Goal: Task Accomplishment & Management: Use online tool/utility

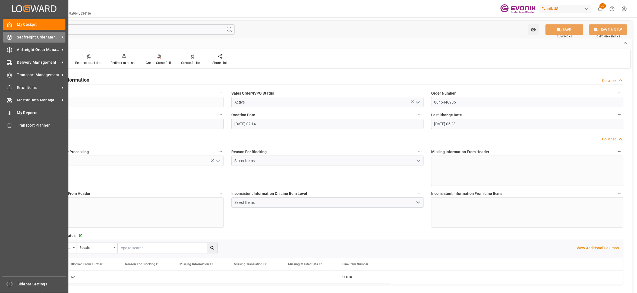
scroll to position [844, 0]
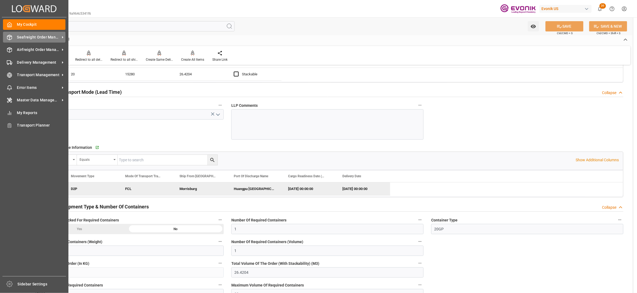
click at [36, 38] on span "Seafreight Order Management" at bounding box center [38, 37] width 43 height 6
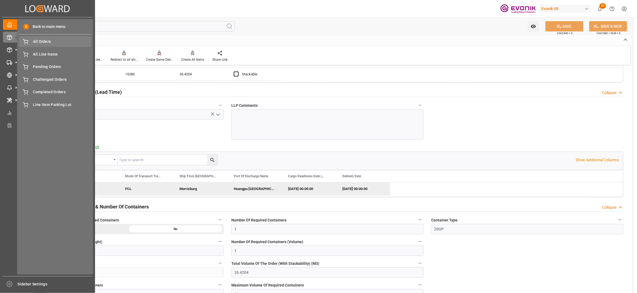
click at [36, 44] on span "All Orders" at bounding box center [62, 42] width 58 height 6
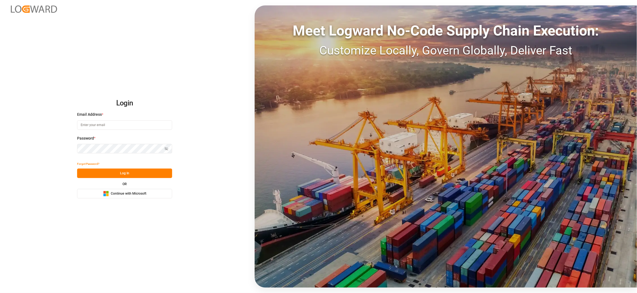
type input "sct_evonikoil-gas_booking@leschaco.com"
click at [146, 175] on button "Log In" at bounding box center [124, 174] width 95 height 10
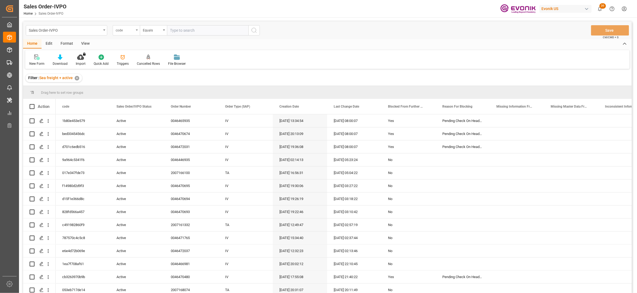
click at [131, 29] on div "code" at bounding box center [125, 30] width 18 height 6
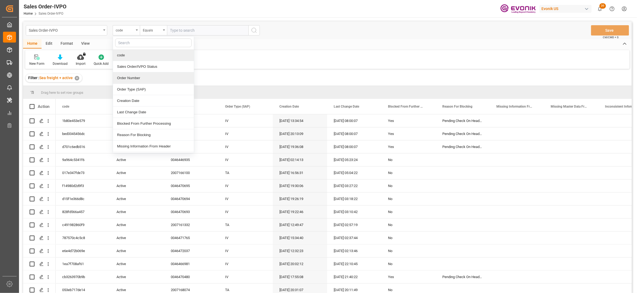
click at [134, 78] on div "Order Number" at bounding box center [153, 77] width 81 height 11
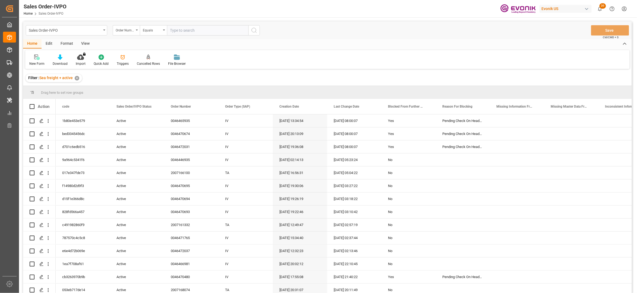
click at [177, 28] on input "text" at bounding box center [207, 30] width 81 height 10
paste input "0046471765"
type input "0046471765"
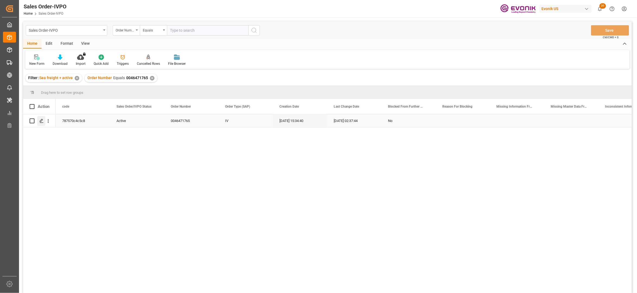
click at [40, 119] on icon "Press SPACE to select this row." at bounding box center [41, 121] width 4 height 4
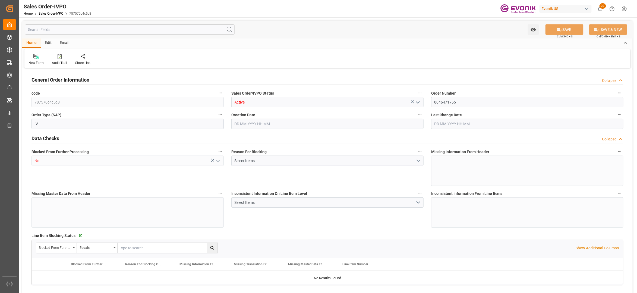
type input "BEANR"
type input "0"
type input "1"
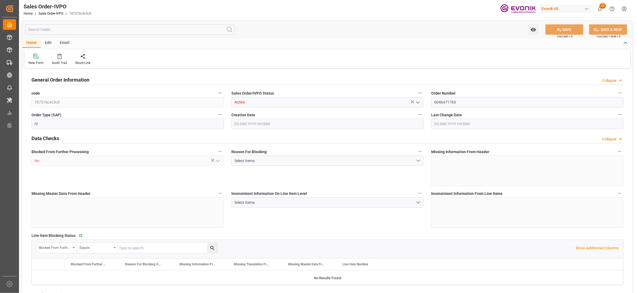
type input "16066.4"
type input "22.268"
type input "17000"
type input "30"
type input "04.09.2025 15:34"
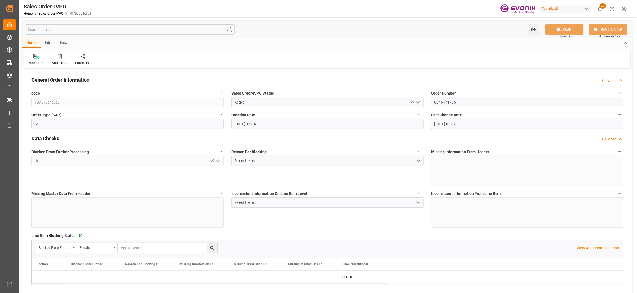
type input "10.09.2025 02:37"
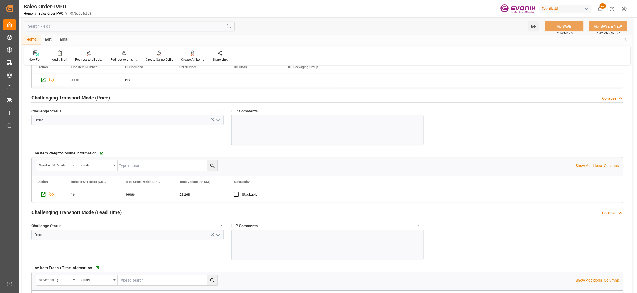
scroll to position [844, 0]
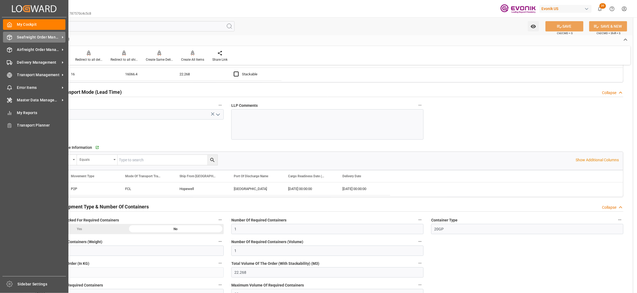
click at [30, 35] on span "Seafreight Order Management" at bounding box center [38, 37] width 43 height 6
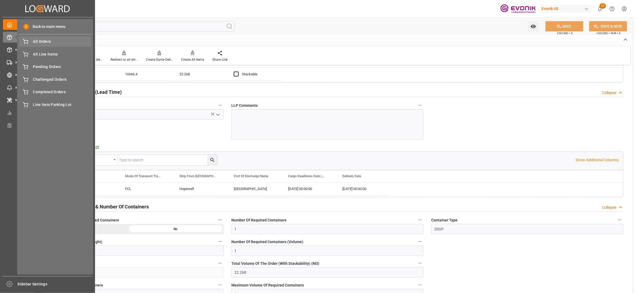
click at [44, 46] on div "All Orders All Orders" at bounding box center [55, 41] width 72 height 11
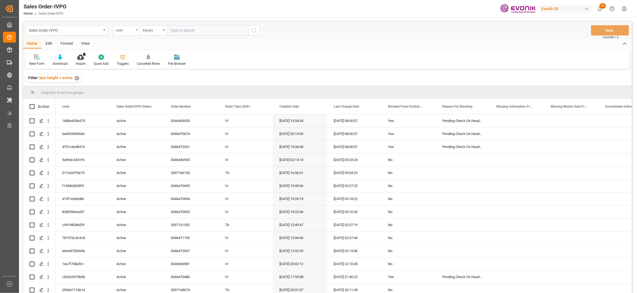
click at [132, 31] on div "code" at bounding box center [125, 30] width 18 height 6
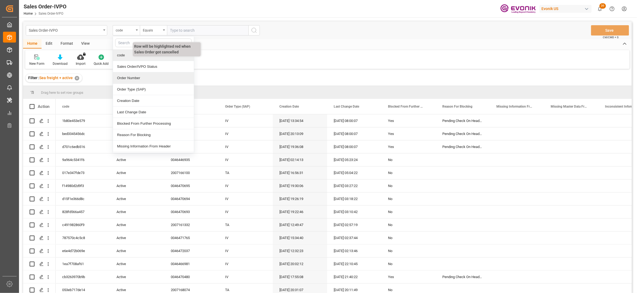
click at [147, 78] on div "Order Number" at bounding box center [153, 77] width 81 height 11
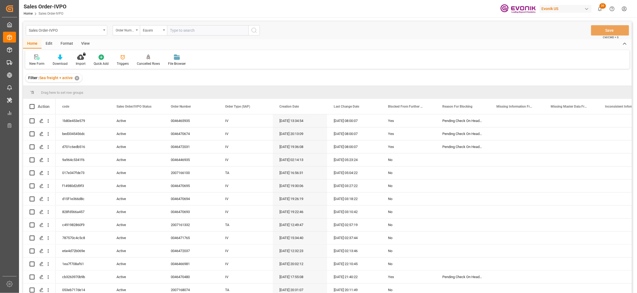
click at [187, 28] on input "text" at bounding box center [207, 30] width 81 height 10
paste input "46470693"
type input "0046470693"
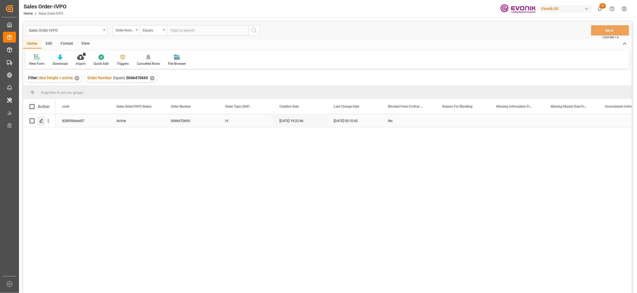
click at [41, 121] on icon "Press SPACE to select this row." at bounding box center [41, 121] width 4 height 4
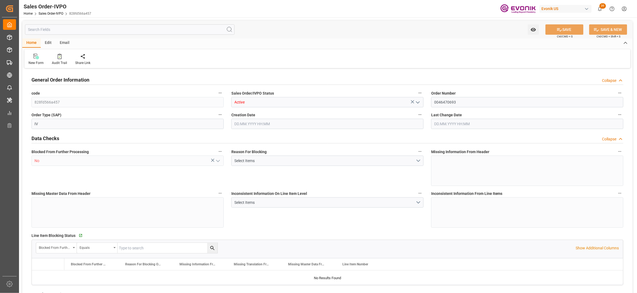
type input "BEANR"
type input "nadine.weissaag@evonik.comTelephone No..: +49 2365 49 4326"
type input "0"
type input "1"
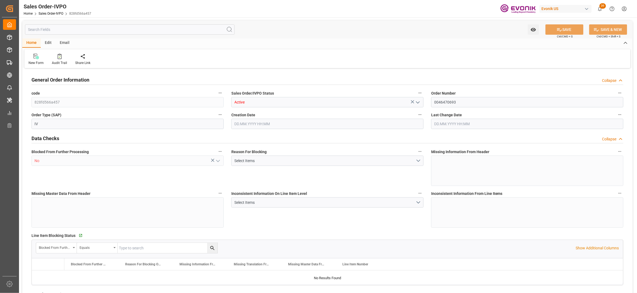
type input "1"
type input "11888"
type input "24.6402"
type input "17000"
type input "30"
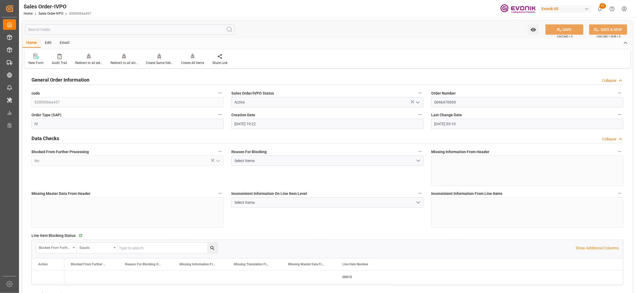
type input "09.09.2025 19:22"
type input "[DATE] 03:10"
type input "nadine.weissaag@evonik.comTelephone No..: +49 2365 49 4326"
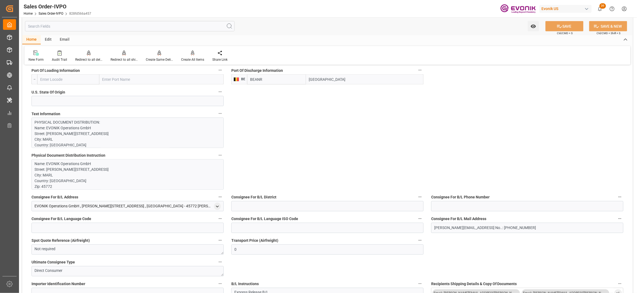
scroll to position [241, 0]
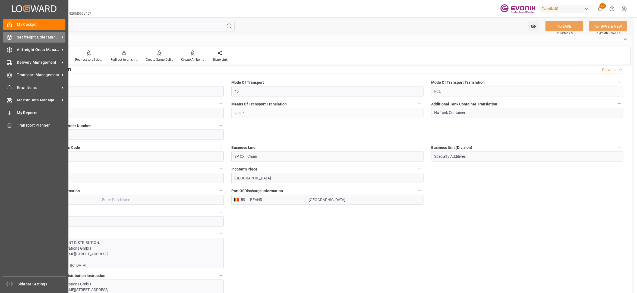
click at [26, 38] on span "Seafreight Order Management" at bounding box center [38, 37] width 43 height 6
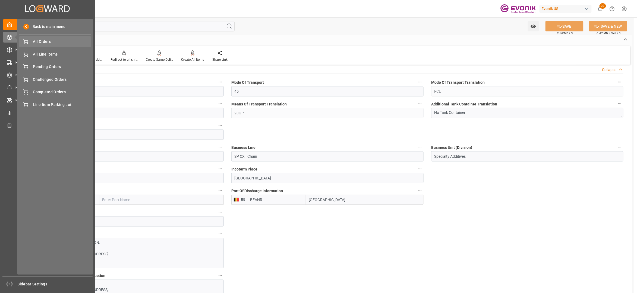
click at [31, 43] on div "All Orders All Orders" at bounding box center [55, 41] width 72 height 11
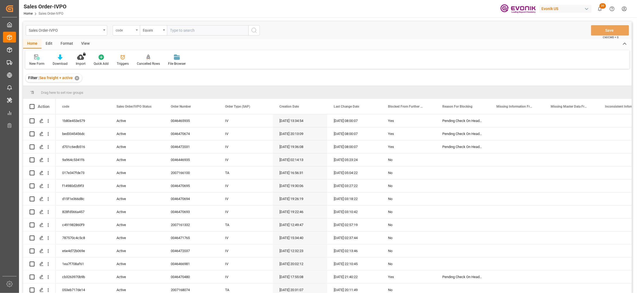
click at [129, 29] on div "code" at bounding box center [125, 30] width 18 height 6
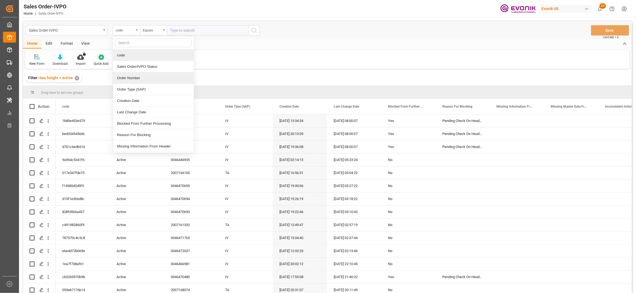
click at [141, 78] on div "Order Number" at bounding box center [153, 77] width 81 height 11
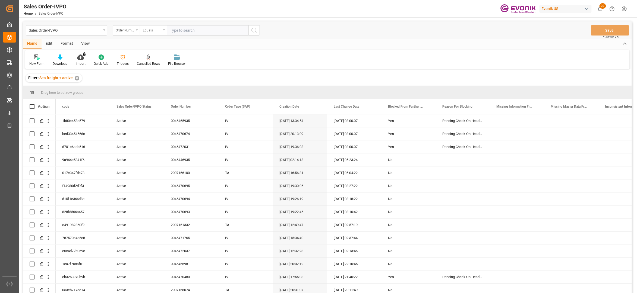
click at [189, 28] on input "text" at bounding box center [207, 30] width 81 height 10
paste input "46470693"
type input "0046470693"
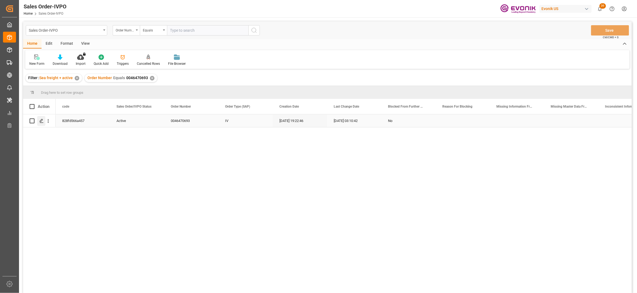
click at [41, 122] on polygon "Press SPACE to select this row." at bounding box center [41, 120] width 3 height 3
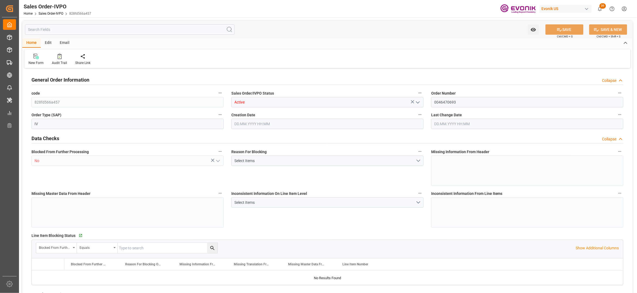
type input "828fd566a457"
type input "Active"
type input "0046470693"
type input "IV"
type input "No"
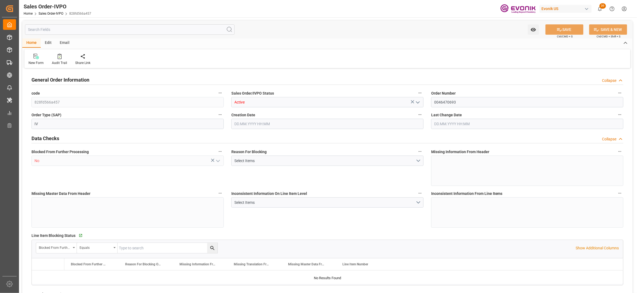
type input "P2P"
type input "45"
type input "FCL"
type input "0006"
type input "20GP"
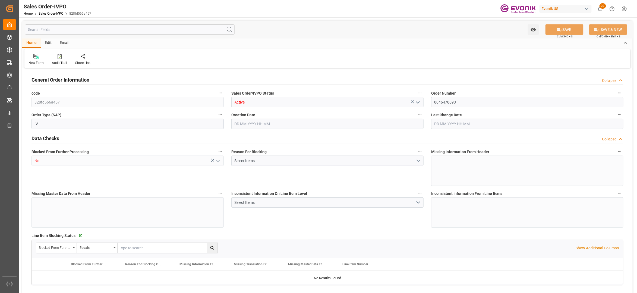
type textarea "No Tank Container"
type input "0046470693"
type input "31"
type input "SP CX I Chain"
type input "Specialty Additives"
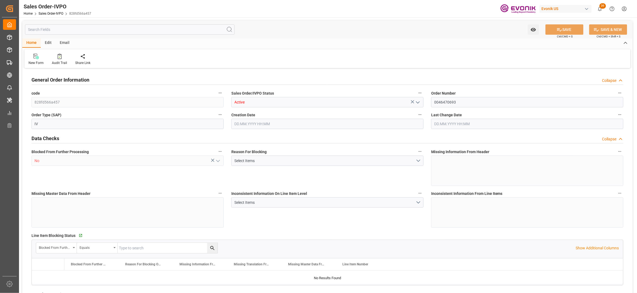
type input "CFR"
type input "Antwerpen"
type input "[GEOGRAPHIC_DATA]"
type input "nadine.weissaag@evonik.comTelephone No..: +49 2365 49 4326"
type textarea "Not required"
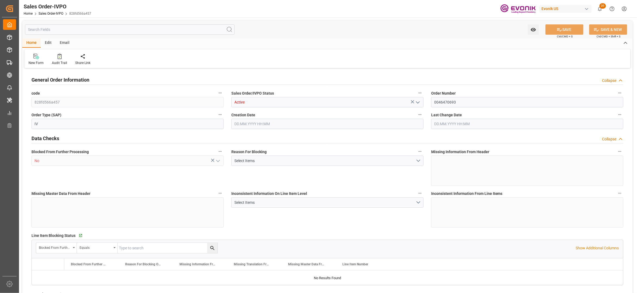
type textarea "Direct Consumer"
type textarea "Express Release B/L."
type input "DE"
type input "Done"
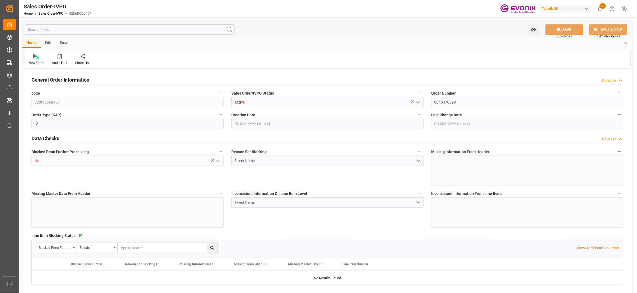
type input "20GP"
type input "Done"
type input "BEANR"
type input "nadine.weissaag@evonik.comTelephone No..: +49 2365 49 4326"
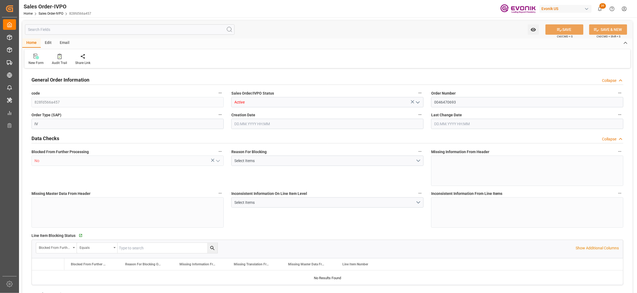
type input "0"
type input "1"
type input "11888"
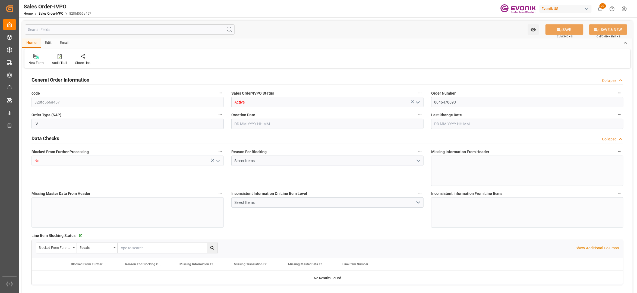
type input "24.6402"
type input "17000"
type input "30"
type input "09.09.2025 19:22"
type input "[DATE] 03:10"
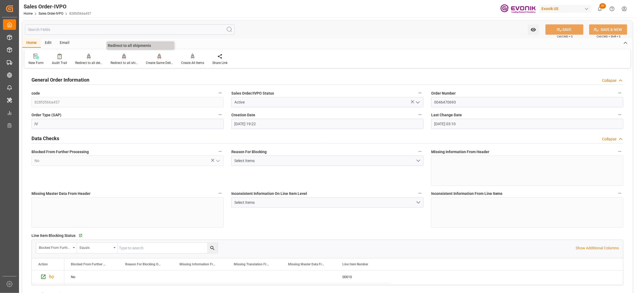
click at [121, 56] on div at bounding box center [123, 56] width 27 height 6
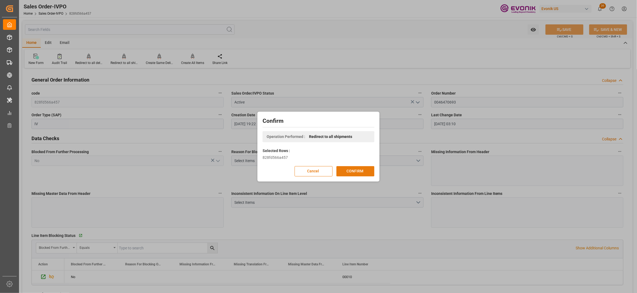
click at [352, 174] on button "CONFIRM" at bounding box center [355, 171] width 38 height 10
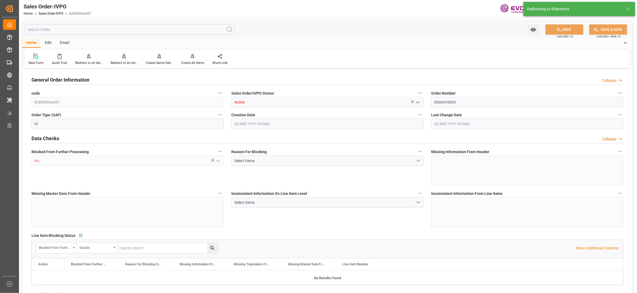
type input "BEANR"
type input "nadine.weissaag@evonik.comTelephone No..: +49 2365 49 4326"
type input "0"
type input "1"
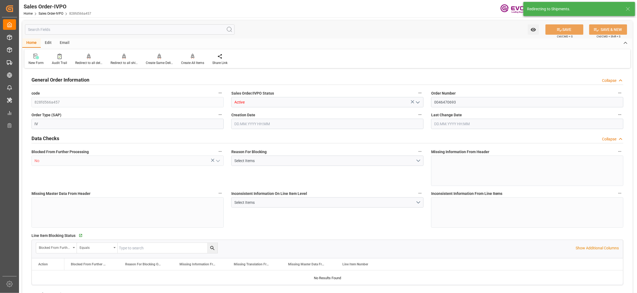
type input "1"
type input "11888"
type input "24.6402"
type input "17000"
type input "30"
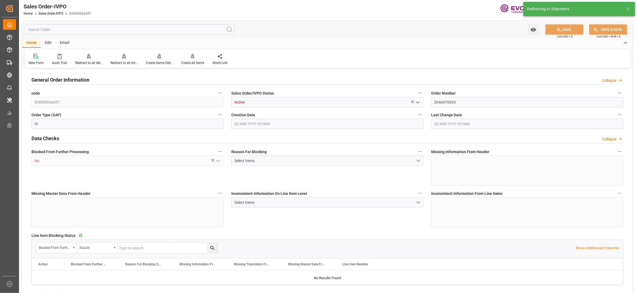
type input "09.09.2025 19:22"
type input "[DATE] 03:10"
type input "nadine.weissaag@evonik.comTelephone No..: +49 2365 49 4326"
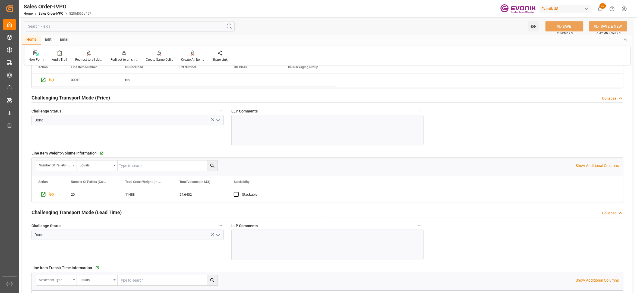
scroll to position [603, 0]
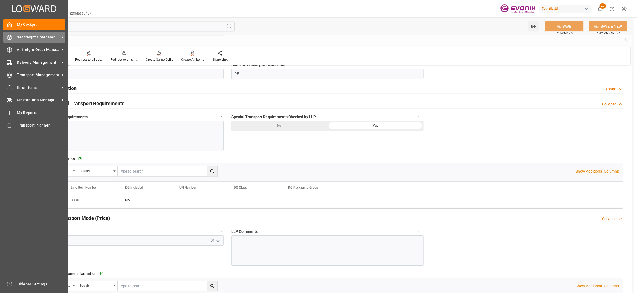
click at [32, 33] on div "Seafreight Order Management Seafreight Order Management" at bounding box center [34, 37] width 62 height 11
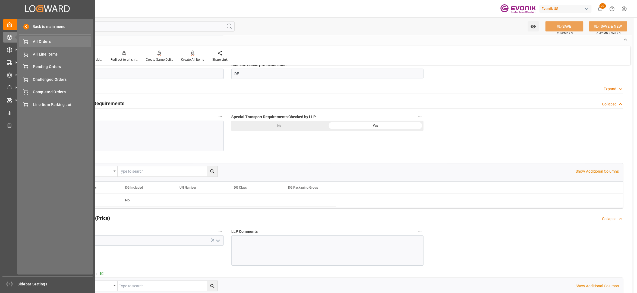
click at [45, 41] on span "All Orders" at bounding box center [62, 42] width 58 height 6
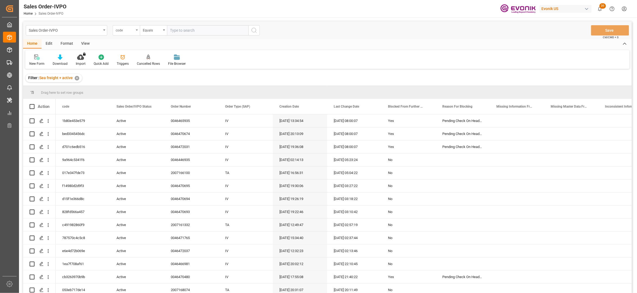
click at [130, 33] on div "code" at bounding box center [126, 30] width 27 height 10
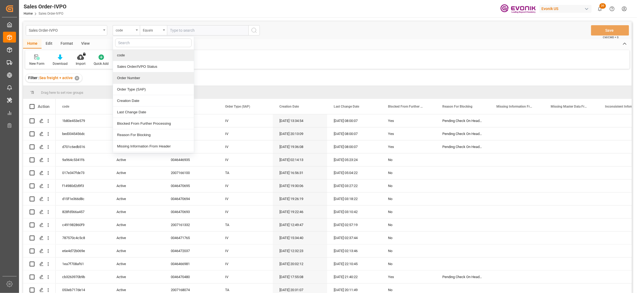
drag, startPoint x: 146, startPoint y: 79, endPoint x: 163, endPoint y: 68, distance: 20.3
click at [146, 80] on div "Order Number" at bounding box center [153, 77] width 81 height 11
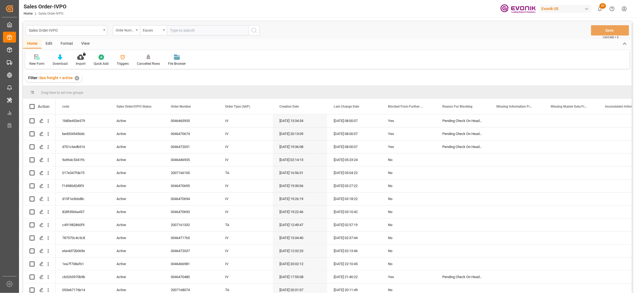
click at [187, 29] on input "text" at bounding box center [207, 30] width 81 height 10
paste input "46470694"
click at [170, 29] on input "46470694" at bounding box center [207, 30] width 81 height 10
type input "0046470694"
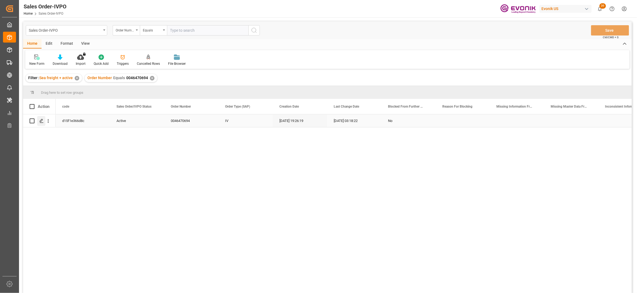
click at [41, 122] on polygon "Press SPACE to select this row." at bounding box center [41, 120] width 3 height 3
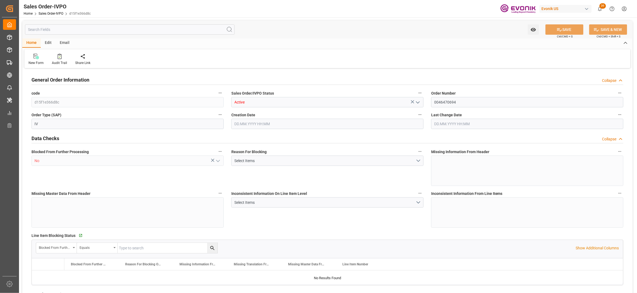
type input "BEANR"
type input "nadine.weissaag@evonik.comTelephone No..: +49 2365 49 4326"
type input "0"
type input "1"
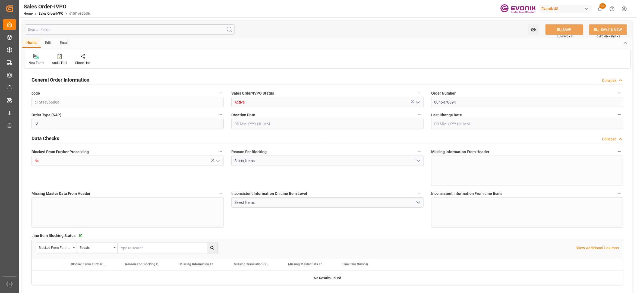
type input "1"
type input "11888"
type input "24.6402"
type input "17000"
type input "30"
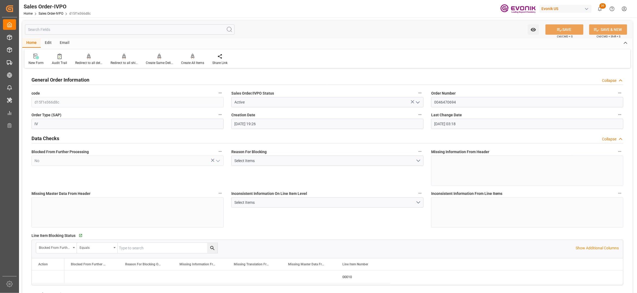
type input "09.09.2025 19:26"
type input "10.09.2025 03:18"
type input "nadine.weissaag@evonik.comTelephone No..: +49 2365 49 4326"
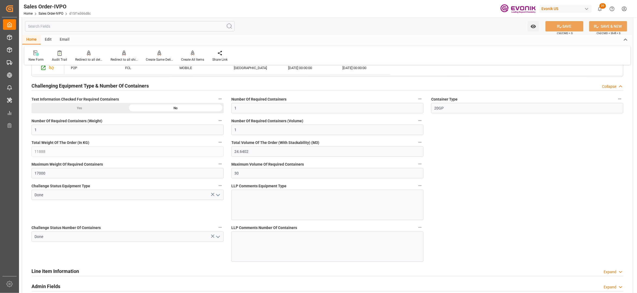
scroll to position [844, 0]
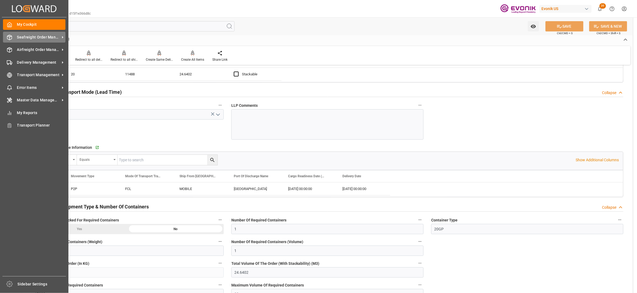
click at [29, 38] on span "Seafreight Order Management" at bounding box center [38, 37] width 43 height 6
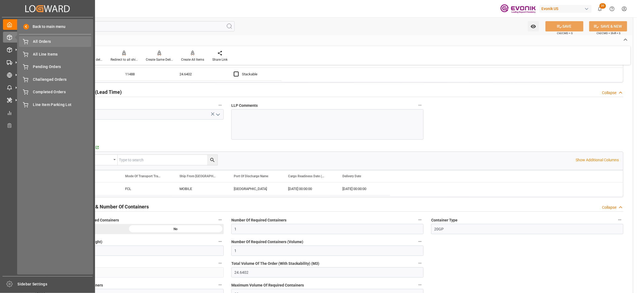
click at [64, 46] on div "All Orders All Orders" at bounding box center [55, 41] width 72 height 11
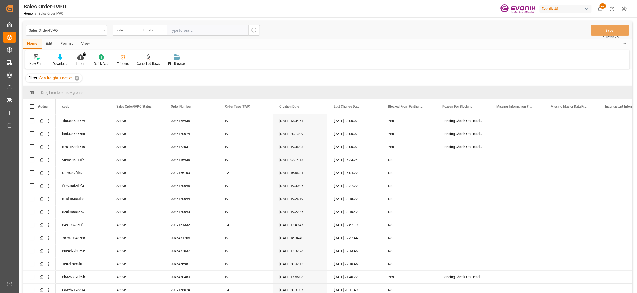
click at [124, 29] on div "code" at bounding box center [125, 30] width 18 height 6
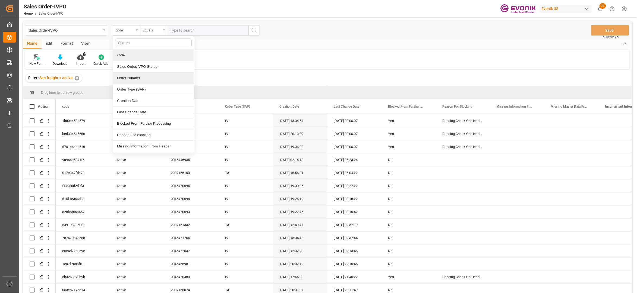
click at [141, 79] on div "Order Number" at bounding box center [153, 77] width 81 height 11
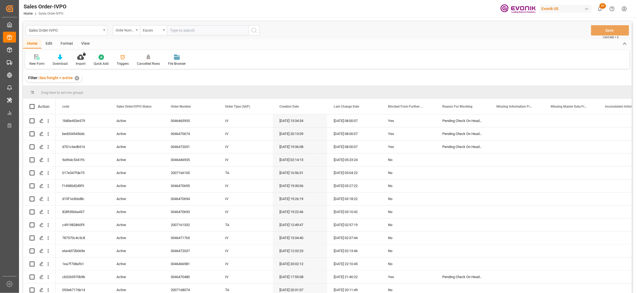
click at [179, 29] on input "text" at bounding box center [207, 30] width 81 height 10
paste input "46470695"
type input "0046470695"
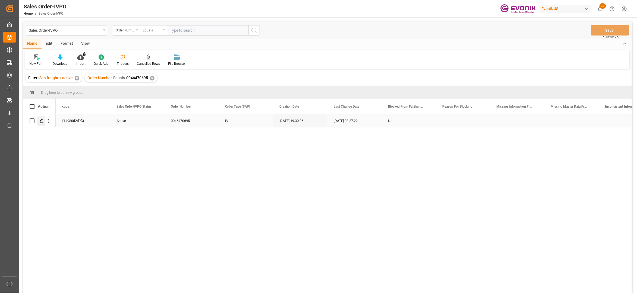
click at [40, 120] on icon "Press SPACE to select this row." at bounding box center [41, 121] width 4 height 4
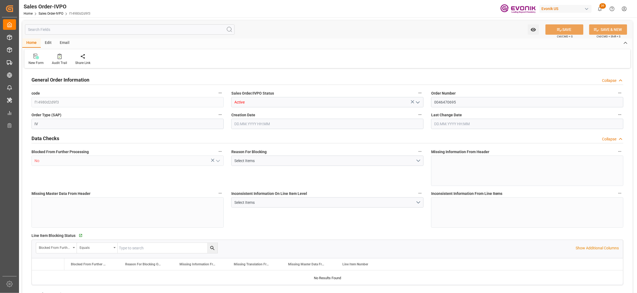
type input "BEANR"
type input "nadine.weissaag@evonik.comTelephone No..: +49 2365 49 4326"
type input "0"
type input "1"
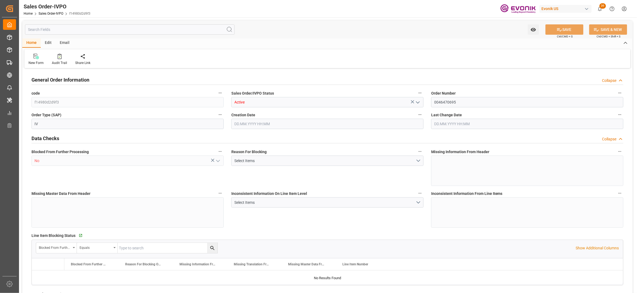
type input "1"
type input "11888"
type input "24.6402"
type input "17000"
type input "30"
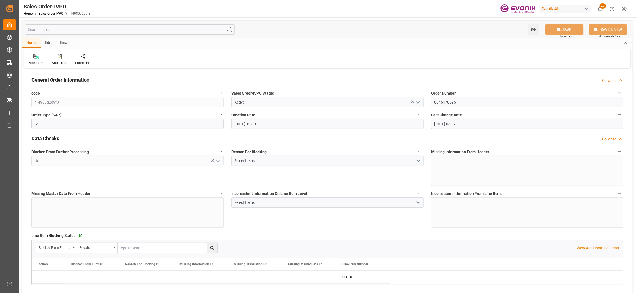
type input "09.09.2025 19:30"
type input "10.09.2025 03:27"
type input "nadine.weissaag@evonik.comTelephone No..: +49 2365 49 4326"
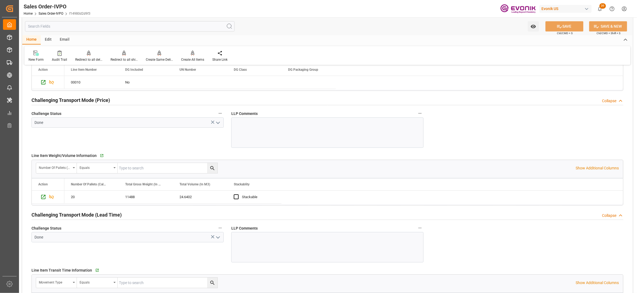
scroll to position [842, 0]
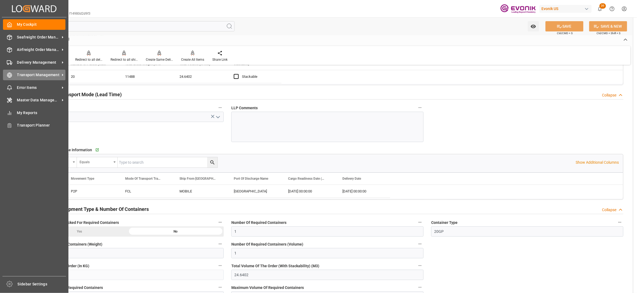
click at [17, 77] on span "Transport Management" at bounding box center [38, 75] width 43 height 6
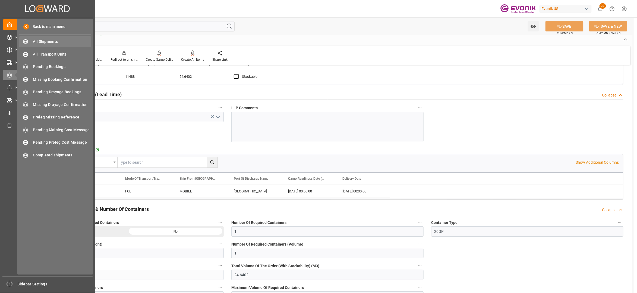
click at [51, 38] on div "All Shipments All Shipments" at bounding box center [55, 41] width 72 height 11
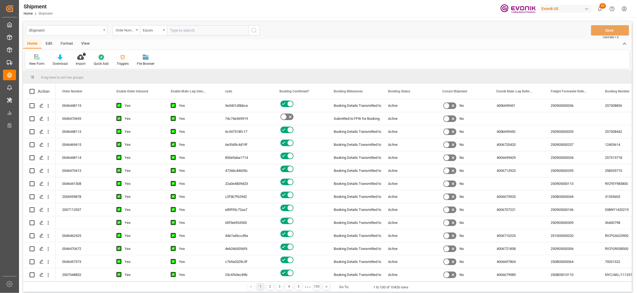
click at [181, 31] on input "text" at bounding box center [207, 30] width 81 height 10
click at [172, 29] on input "46470694" at bounding box center [207, 30] width 81 height 10
type input "0046470694"
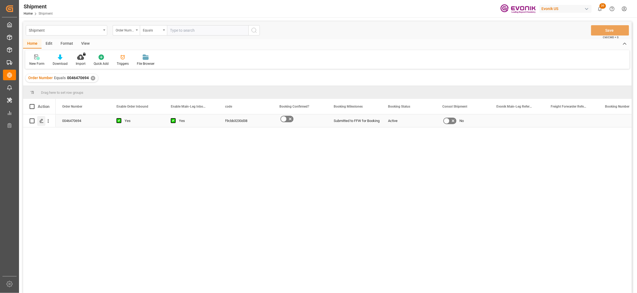
click at [42, 122] on icon "Press SPACE to select this row." at bounding box center [41, 121] width 4 height 4
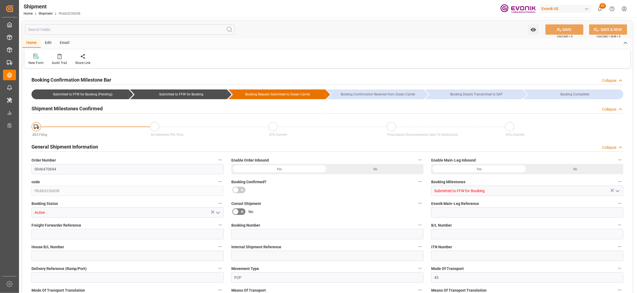
type input "Maersk"
type input "Maersk Line AS"
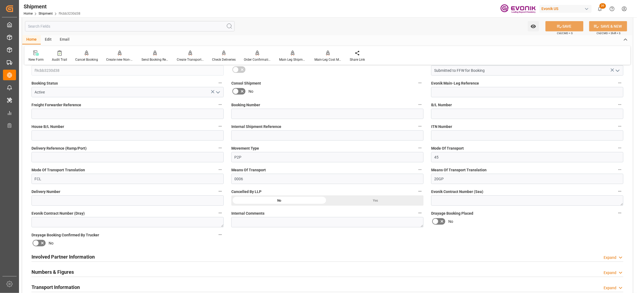
scroll to position [241, 0]
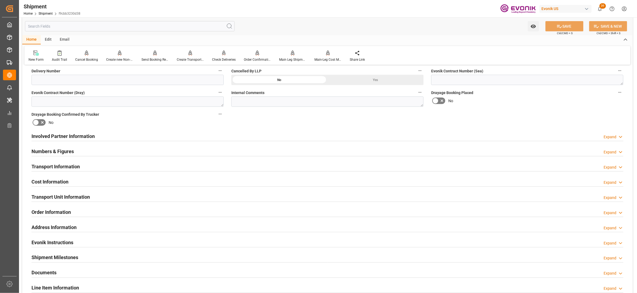
drag, startPoint x: 220, startPoint y: 137, endPoint x: 273, endPoint y: 147, distance: 54.1
click at [220, 137] on div "Involved Partner Information Expand" at bounding box center [327, 136] width 592 height 10
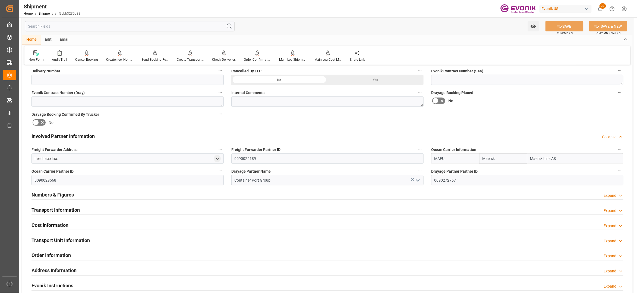
click at [499, 158] on input "Maersk" at bounding box center [503, 159] width 48 height 10
drag, startPoint x: 507, startPoint y: 158, endPoint x: 477, endPoint y: 157, distance: 29.6
click at [477, 157] on div "MAEU Maersk Maersk Line AS" at bounding box center [527, 159] width 192 height 10
type input "msc"
click at [489, 169] on b "MSC" at bounding box center [487, 171] width 8 height 4
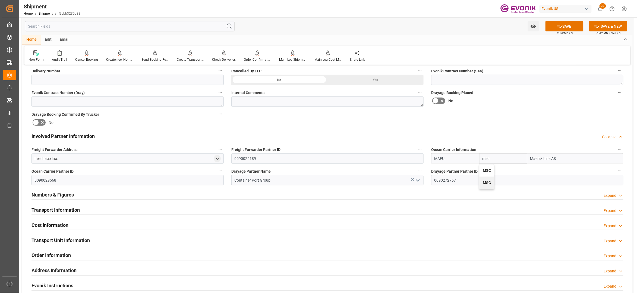
type input "MSCU"
type input "MSC"
type input "Mediterranean Shipping Company"
type input "MSC"
click at [484, 127] on div "Booking Confirmation Milestone Bar Collapse Submitted to FFW for Booking (Pendi…" at bounding box center [327, 130] width 610 height 605
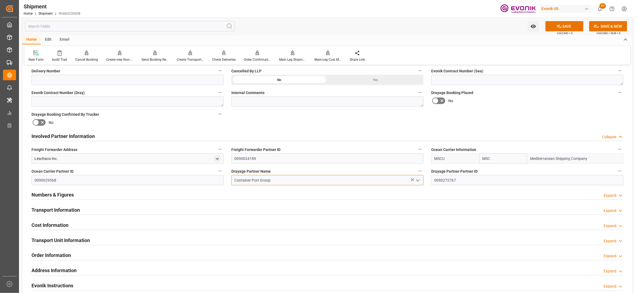
click at [277, 180] on input "Container Port Group" at bounding box center [327, 180] width 192 height 10
drag, startPoint x: 279, startPoint y: 181, endPoint x: 225, endPoint y: 179, distance: 54.6
click at [225, 179] on div "Booking Confirmation Milestone Bar Collapse Submitted to FFW for Booking (Pendi…" at bounding box center [327, 130] width 610 height 605
paste input "Wright Transportation"
click at [338, 188] on div "Wright Transportation Inc" at bounding box center [328, 193] width 192 height 12
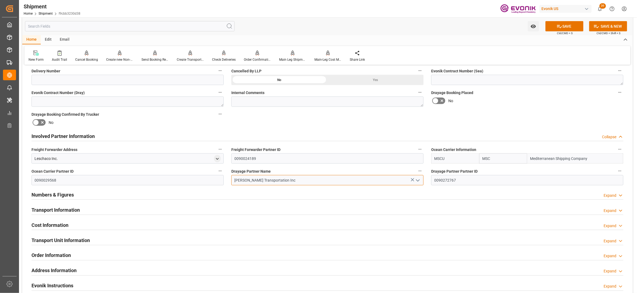
type input "Wright Transportation Inc"
click at [492, 112] on div "Booking Confirmation Milestone Bar Collapse Submitted to FFW for Booking (Pendi…" at bounding box center [327, 130] width 610 height 605
click at [571, 27] on button "SAVE" at bounding box center [564, 26] width 38 height 10
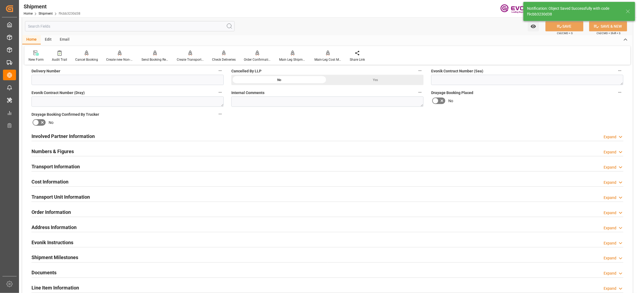
type input "0090038163"
type input "0090022528"
click at [302, 137] on div "Involved Partner Information Expand" at bounding box center [327, 136] width 592 height 10
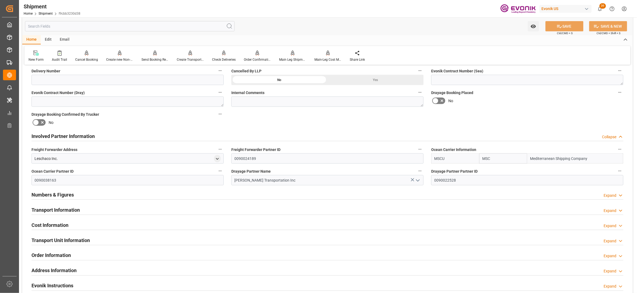
click at [275, 211] on div "Transport Information Expand" at bounding box center [327, 210] width 592 height 10
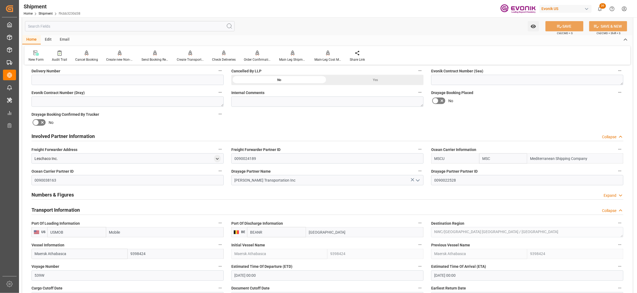
scroll to position [362, 0]
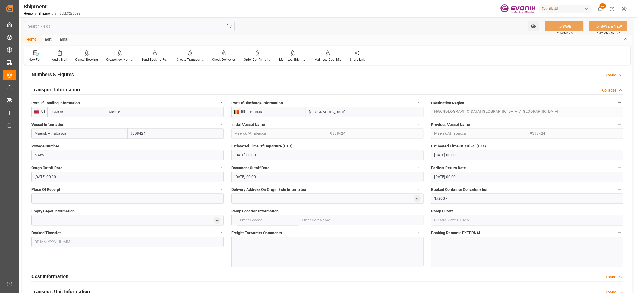
click at [72, 134] on input "Maersk Athabasca" at bounding box center [79, 134] width 96 height 10
drag, startPoint x: 53, startPoint y: 133, endPoint x: 29, endPoint y: 133, distance: 24.2
click at [29, 133] on div "Vessel Information Maersk Athabasca 9398424" at bounding box center [128, 130] width 200 height 22
paste input "MSC BHAVYA V/NH538R"
click at [69, 132] on input "MSC BHAVYA V/NH538R" at bounding box center [79, 134] width 96 height 10
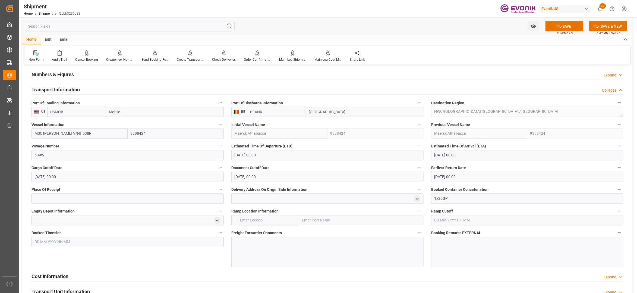
click at [69, 132] on input "MSC BHAVYA V/NH538R" at bounding box center [79, 134] width 96 height 10
type input "MSC BHAVYA V"
click at [66, 147] on span "MSC BHAVYA V - 9297876" at bounding box center [64, 146] width 58 height 4
type input "9297876"
type input "MSC BHAVYA V"
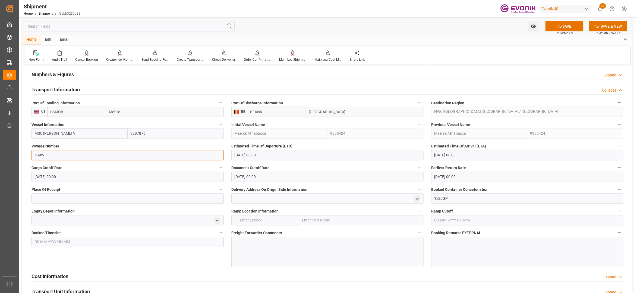
click at [55, 156] on input "539W" at bounding box center [127, 155] width 192 height 10
type input "5"
paste input "NH538R"
type input "NH538R"
click at [265, 156] on input "[DATE] 00:00" at bounding box center [327, 155] width 192 height 10
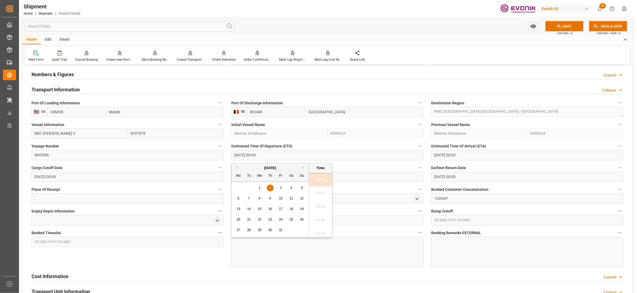
click at [237, 168] on button "Previous Month" at bounding box center [235, 167] width 3 height 3
click at [280, 220] on span "26" at bounding box center [281, 220] width 4 height 4
type input "[DATE] 00:00"
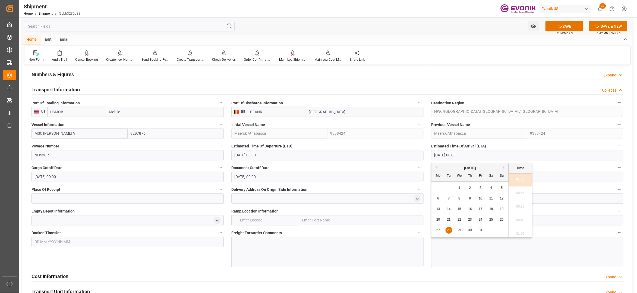
click at [463, 153] on input "[DATE] 00:00" at bounding box center [527, 155] width 192 height 10
click at [492, 198] on span "11" at bounding box center [491, 199] width 4 height 4
type input "[DATE] 00:00"
click at [147, 172] on label "Cargo Cutoff Date" at bounding box center [127, 169] width 192 height 8
click at [217, 172] on button "Cargo Cutoff Date" at bounding box center [220, 168] width 7 height 7
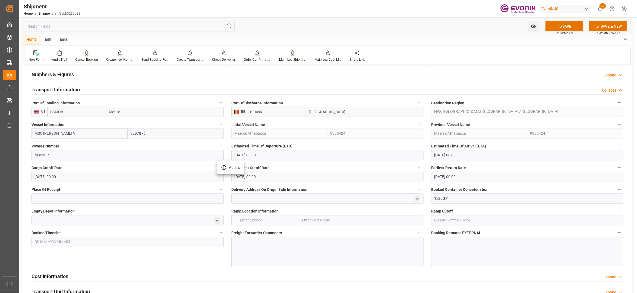
click at [257, 244] on div at bounding box center [318, 146] width 637 height 293
click at [253, 242] on div at bounding box center [327, 252] width 192 height 30
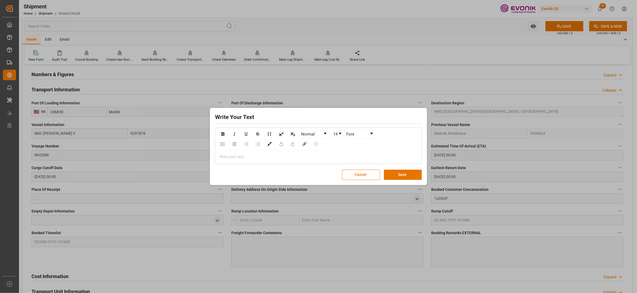
click at [239, 159] on div "rdw-editor" at bounding box center [319, 157] width 198 height 6
click at [404, 174] on button "Save" at bounding box center [403, 175] width 38 height 10
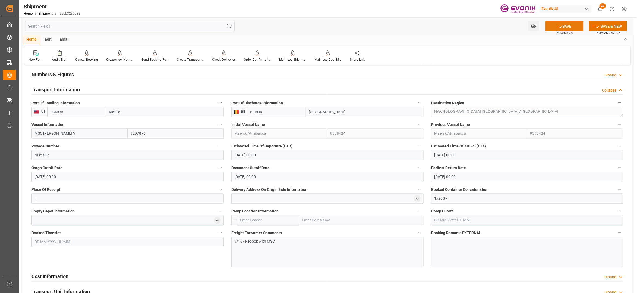
click at [572, 28] on button "SAVE" at bounding box center [564, 26] width 38 height 10
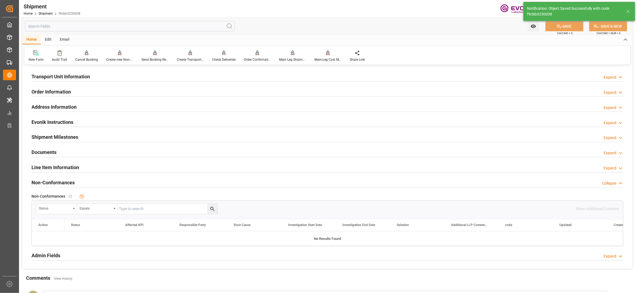
scroll to position [241, 0]
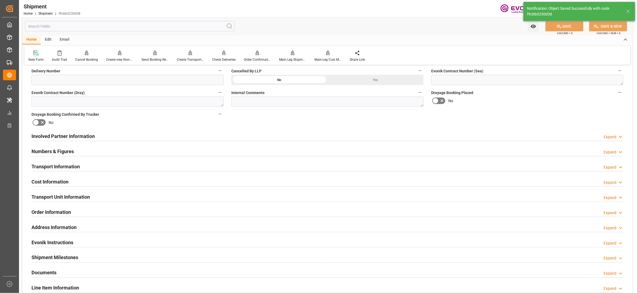
click at [89, 182] on div "Cost Information Expand" at bounding box center [327, 181] width 592 height 10
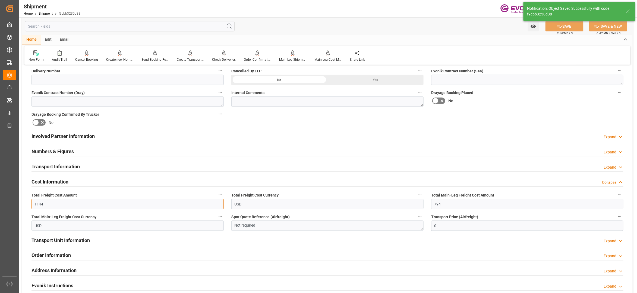
click at [65, 203] on input "1144" at bounding box center [127, 204] width 192 height 10
drag, startPoint x: 53, startPoint y: 205, endPoint x: 21, endPoint y: 202, distance: 33.0
click at [21, 202] on div "Watch Option SAVE Ctrl/CMD + S SAVE & NEW Ctrl/CMD + Shift + S Home Edit Email …" at bounding box center [327, 128] width 617 height 705
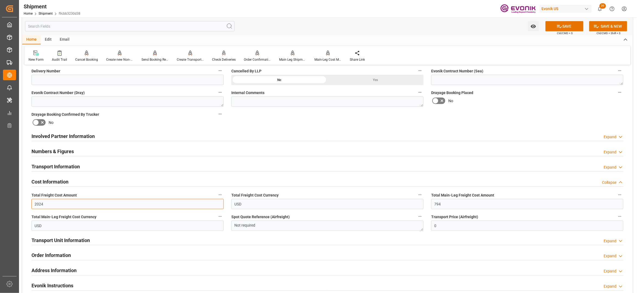
type input "2024"
click at [446, 202] on input "794" at bounding box center [527, 204] width 192 height 10
type input "7"
paste input "1674"
type input "1674"
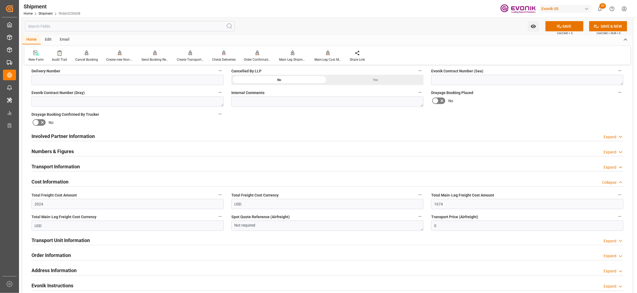
click at [501, 116] on div "Booking Confirmation Milestone Bar Collapse Submitted to FFW for Booking (Pendi…" at bounding box center [327, 130] width 610 height 605
click at [566, 22] on button "SAVE" at bounding box center [564, 26] width 38 height 10
click at [169, 137] on div "Involved Partner Information Expand" at bounding box center [327, 136] width 592 height 10
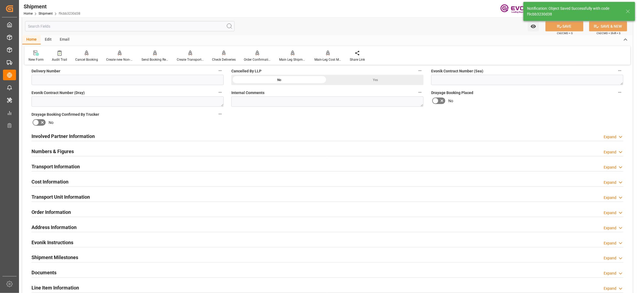
click at [230, 208] on div "Order Information Expand" at bounding box center [327, 212] width 592 height 10
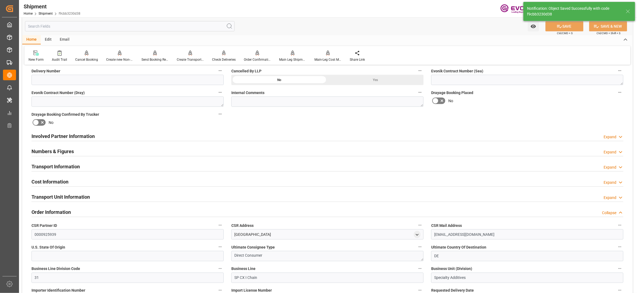
click at [148, 166] on div "Transport Information Expand" at bounding box center [327, 166] width 592 height 10
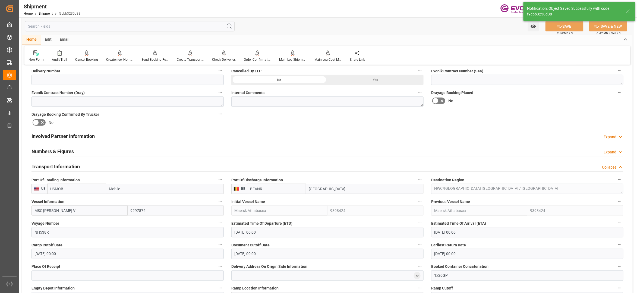
click at [163, 137] on div "Involved Partner Information Expand" at bounding box center [327, 136] width 592 height 10
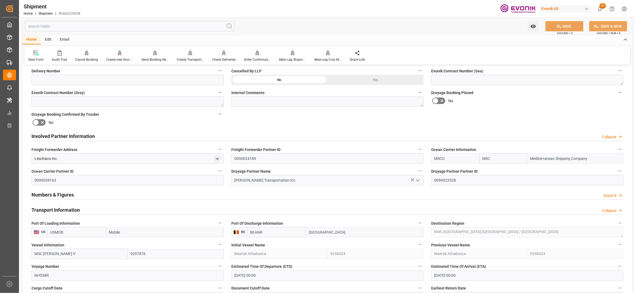
scroll to position [362, 0]
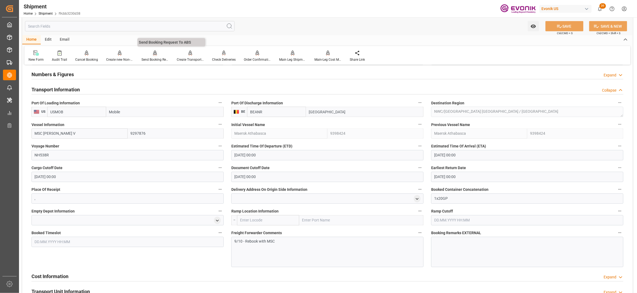
click at [153, 56] on icon at bounding box center [155, 52] width 4 height 5
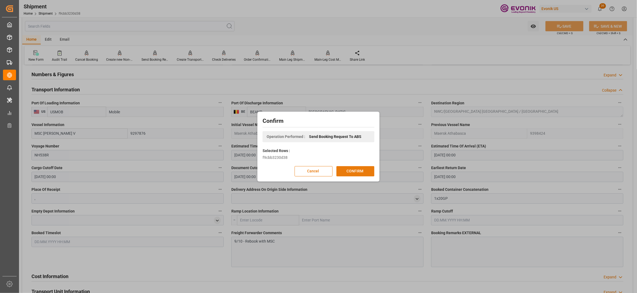
click at [364, 168] on button "CONFIRM" at bounding box center [355, 171] width 38 height 10
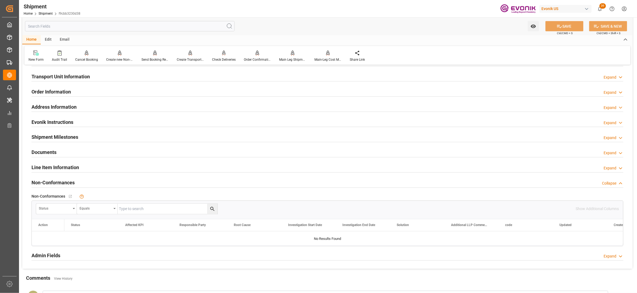
scroll to position [241, 0]
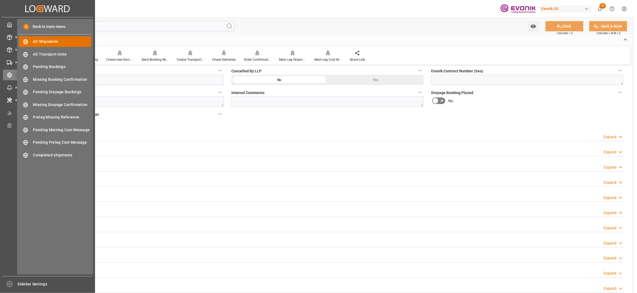
click at [46, 39] on span "All Shipments" at bounding box center [62, 42] width 58 height 6
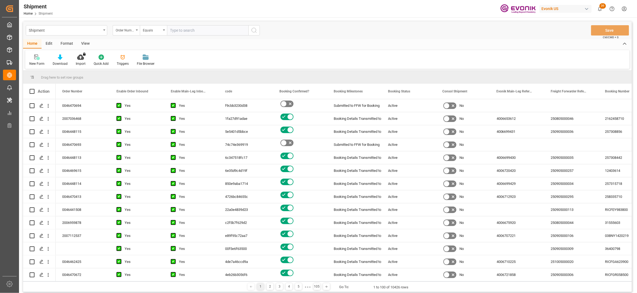
click at [177, 32] on input "text" at bounding box center [207, 30] width 81 height 10
type input "0046470695"
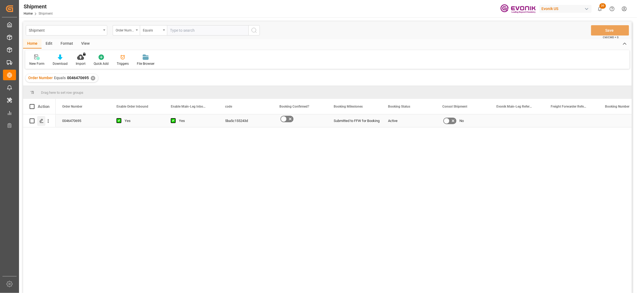
click at [42, 122] on icon "Press SPACE to select this row." at bounding box center [41, 121] width 4 height 4
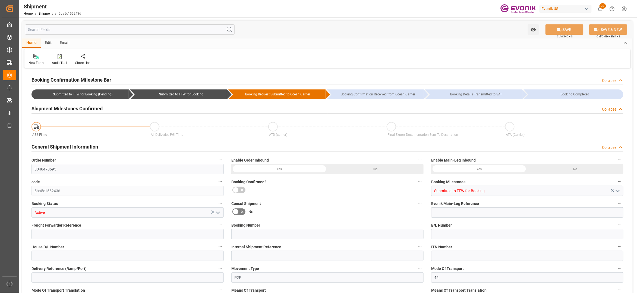
type input "Maersk"
type input "Maersk Line AS"
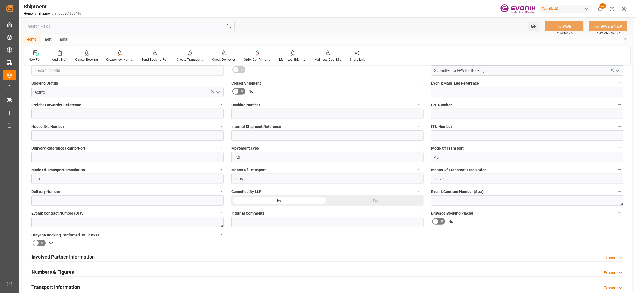
scroll to position [241, 0]
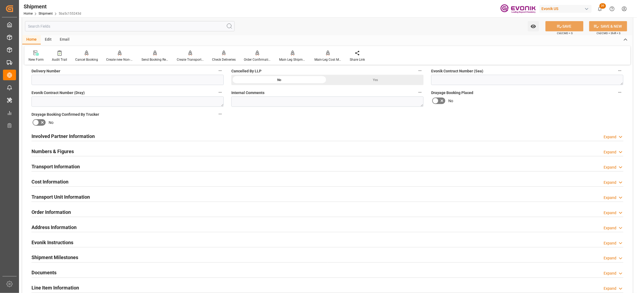
click at [267, 140] on div "Involved Partner Information Expand" at bounding box center [327, 136] width 592 height 10
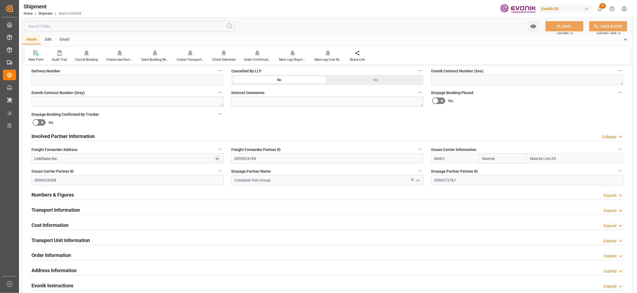
click at [505, 156] on input "Maersk" at bounding box center [503, 159] width 48 height 10
drag, startPoint x: 490, startPoint y: 160, endPoint x: 462, endPoint y: 162, distance: 28.9
click at [462, 162] on div "MAEU Maersk Maersk Line AS" at bounding box center [527, 159] width 192 height 10
type input "msc"
click at [492, 170] on div "MSC" at bounding box center [486, 171] width 15 height 12
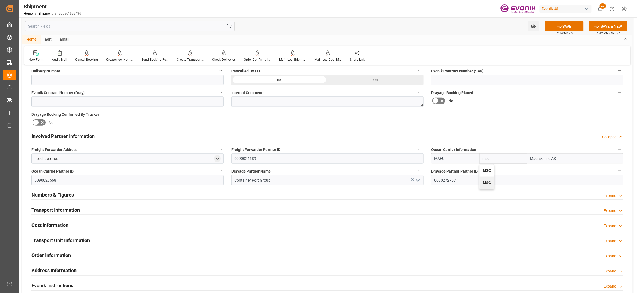
type input "MSCU"
type input "MSC"
type input "Mediterranean Shipping Company"
type input "MSC"
click at [525, 120] on div "Booking Confirmation Milestone Bar Collapse Submitted to FFW for Booking (Pendi…" at bounding box center [327, 130] width 610 height 605
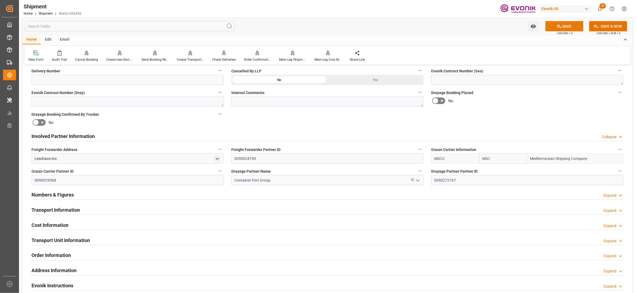
click at [566, 29] on button "SAVE" at bounding box center [564, 26] width 38 height 10
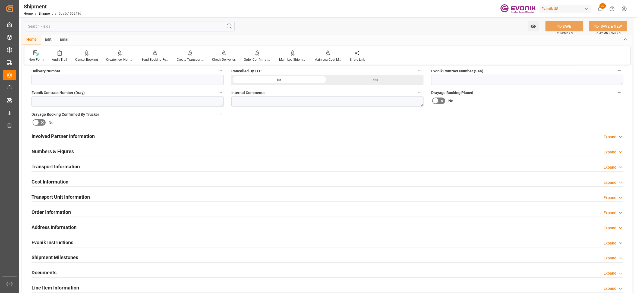
click at [241, 135] on div "Involved Partner Information Expand" at bounding box center [327, 136] width 592 height 10
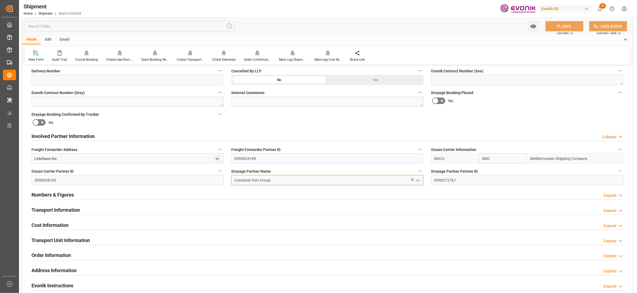
click at [277, 180] on input "Container Port Group" at bounding box center [327, 180] width 192 height 10
drag, startPoint x: 279, startPoint y: 180, endPoint x: 235, endPoint y: 178, distance: 44.9
click at [235, 178] on input "Container Port Group" at bounding box center [327, 180] width 192 height 10
paste input "Wright Transportation"
click at [264, 190] on div "Wright Transportation Inc" at bounding box center [328, 193] width 192 height 12
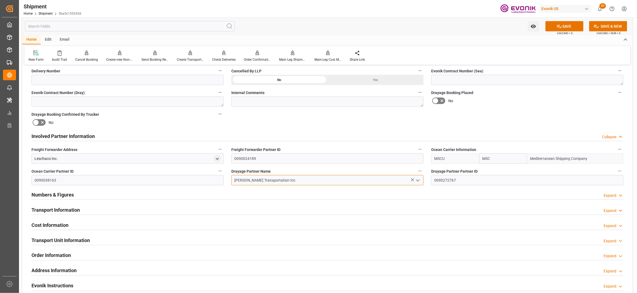
type input "Wright Transportation Inc"
click at [389, 124] on div "Booking Confirmation Milestone Bar Collapse Submitted to FFW for Booking (Pendi…" at bounding box center [327, 130] width 610 height 605
click at [560, 27] on icon at bounding box center [560, 27] width 6 height 6
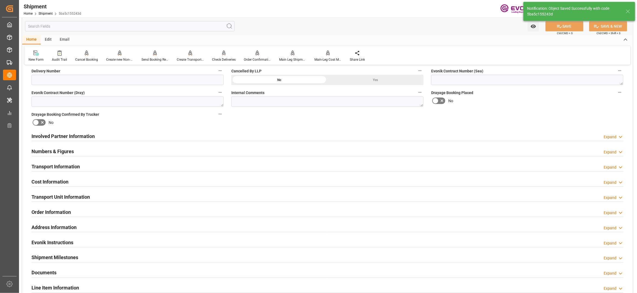
type input "0090022528"
click at [217, 136] on div "Involved Partner Information Expand" at bounding box center [327, 136] width 592 height 10
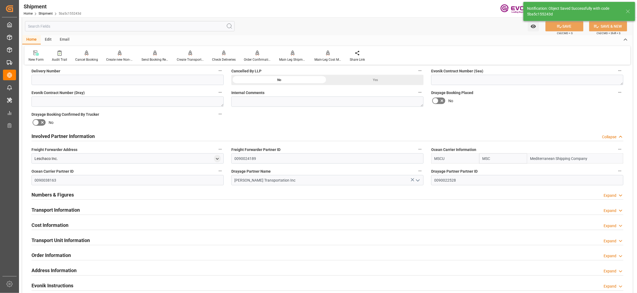
click at [175, 207] on div "Transport Information Expand" at bounding box center [327, 210] width 592 height 10
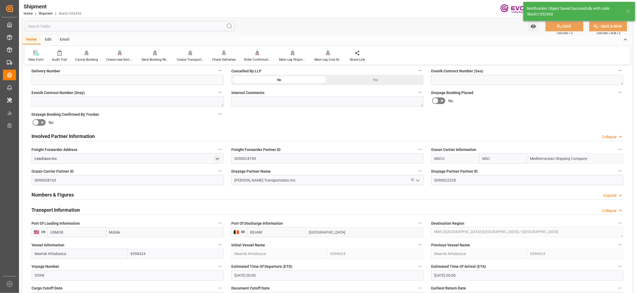
scroll to position [362, 0]
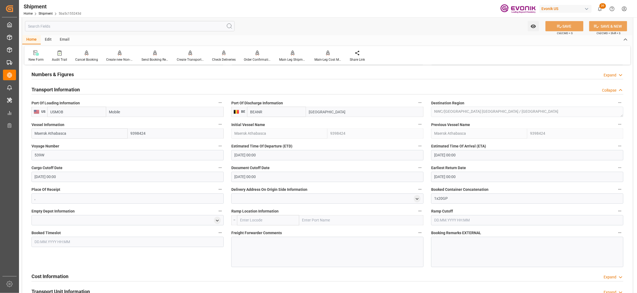
click at [72, 132] on input "Maersk Athabasca" at bounding box center [79, 134] width 96 height 10
drag, startPoint x: 72, startPoint y: 134, endPoint x: 23, endPoint y: 135, distance: 49.4
click at [23, 135] on div "Booking Confirmation Milestone Bar Collapse Submitted to FFW for Booking (Pendi…" at bounding box center [327, 96] width 610 height 777
paste input "MSC BHAVYA V/NH538R"
click at [73, 133] on input "MSC BHAVYA V/NH538R" at bounding box center [79, 134] width 96 height 10
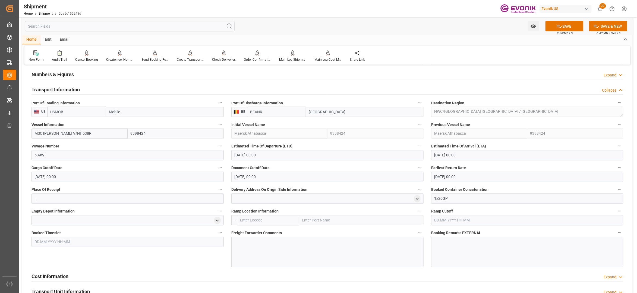
click at [73, 133] on input "MSC BHAVYA V/NH538R" at bounding box center [79, 134] width 96 height 10
type input "MSC BHAVYA V"
click at [72, 147] on span "MSC BHAVYA V - 9297876" at bounding box center [64, 146] width 58 height 4
type input "9297876"
type input "MSC BHAVYA V"
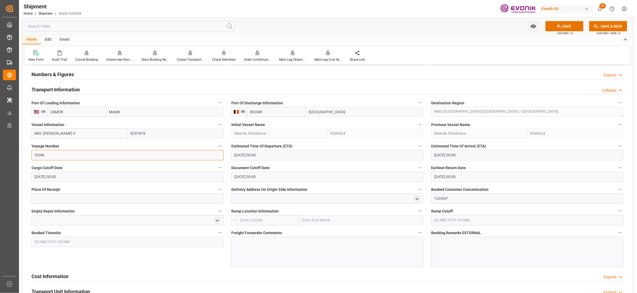
click at [74, 156] on input "539W" at bounding box center [127, 155] width 192 height 10
type input "5"
paste input "NH538R"
type input "NH538R"
click at [292, 156] on input "[DATE] 00:00" at bounding box center [327, 155] width 192 height 10
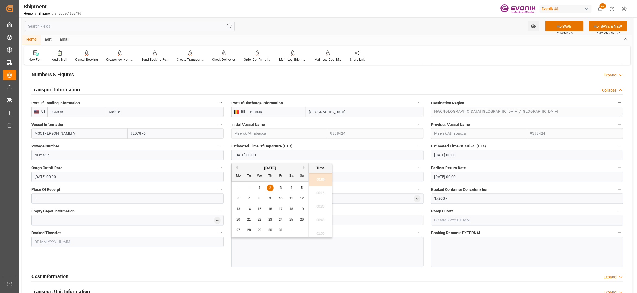
click at [293, 198] on div "11" at bounding box center [291, 199] width 7 height 7
click at [236, 169] on div "October 2025" at bounding box center [270, 168] width 77 height 5
click at [237, 168] on button "Previous Month" at bounding box center [235, 167] width 3 height 3
click at [280, 219] on span "26" at bounding box center [281, 220] width 4 height 4
type input "[DATE] 00:00"
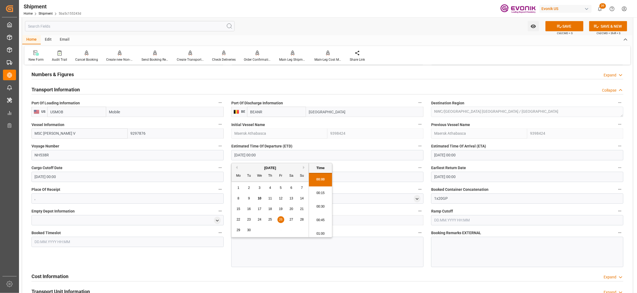
click at [461, 160] on input "[DATE] 00:00" at bounding box center [527, 155] width 192 height 10
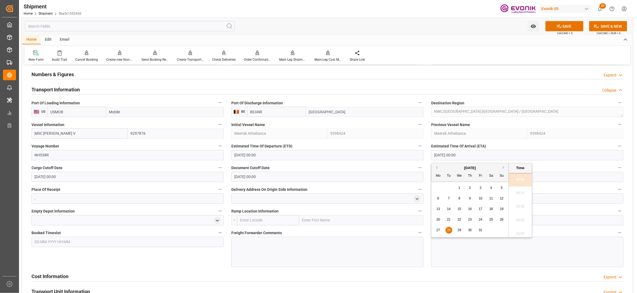
click at [490, 199] on span "11" at bounding box center [491, 199] width 4 height 4
type input "[DATE] 00:00"
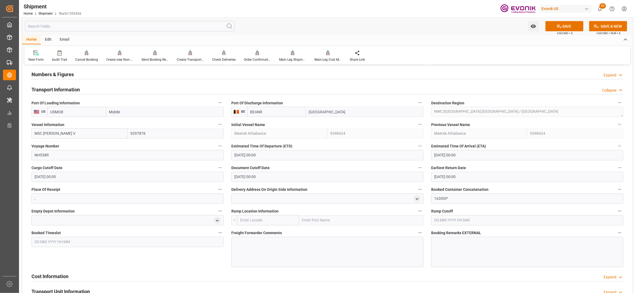
click at [209, 251] on div "Booked Timeslot" at bounding box center [128, 249] width 200 height 42
click at [260, 251] on div at bounding box center [327, 252] width 192 height 30
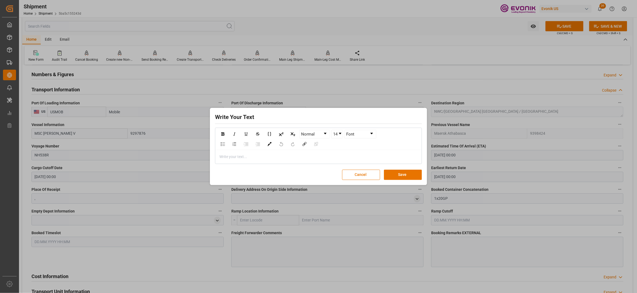
click at [253, 155] on div "rdw-editor" at bounding box center [319, 157] width 198 height 6
click at [399, 177] on button "Save" at bounding box center [403, 175] width 38 height 10
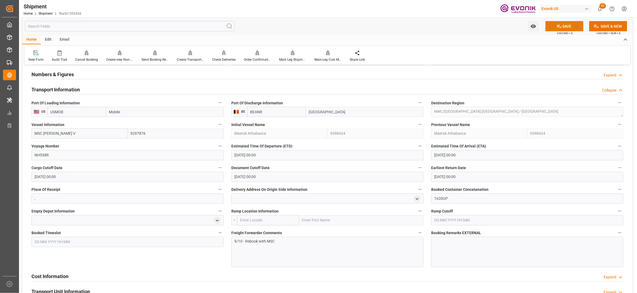
click at [571, 29] on button "SAVE" at bounding box center [564, 26] width 38 height 10
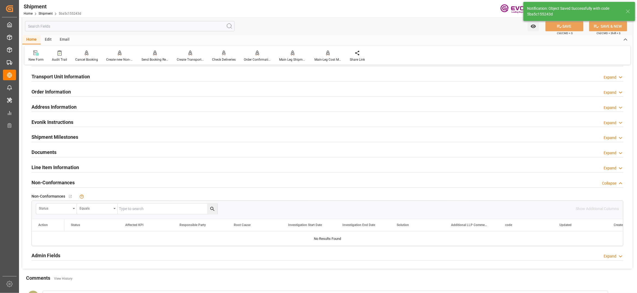
scroll to position [241, 0]
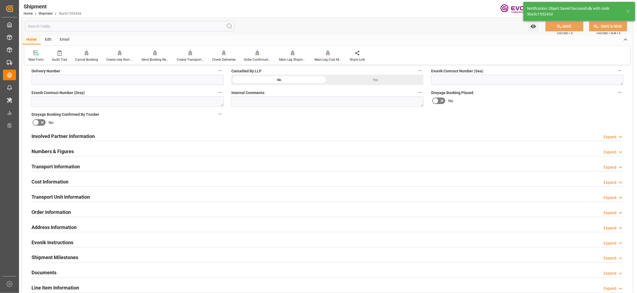
click at [88, 184] on div "Cost Information Expand" at bounding box center [327, 181] width 592 height 10
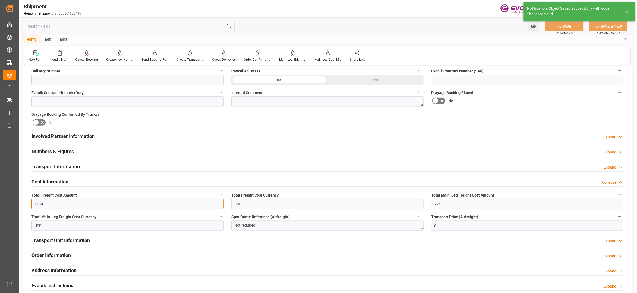
click at [78, 204] on input "1144" at bounding box center [127, 204] width 192 height 10
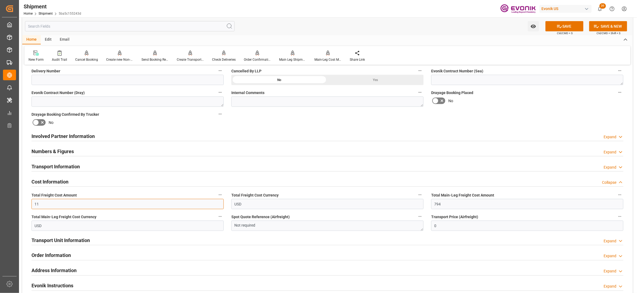
type input "1"
type input "0"
type input "2024"
click at [449, 203] on input "794" at bounding box center [527, 204] width 192 height 10
type input "7"
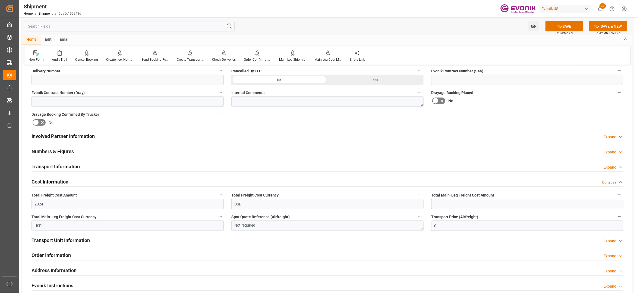
type input "0"
paste input "1674"
type input "1674"
click at [470, 128] on div "Booking Confirmation Milestone Bar Collapse Submitted to FFW for Booking (Pendi…" at bounding box center [327, 130] width 610 height 605
click at [570, 23] on button "SAVE" at bounding box center [564, 26] width 38 height 10
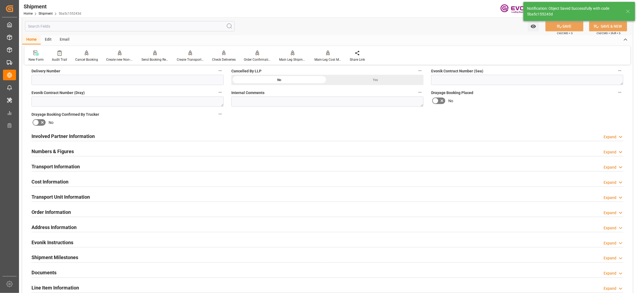
click at [156, 135] on div "Involved Partner Information Expand" at bounding box center [327, 136] width 592 height 10
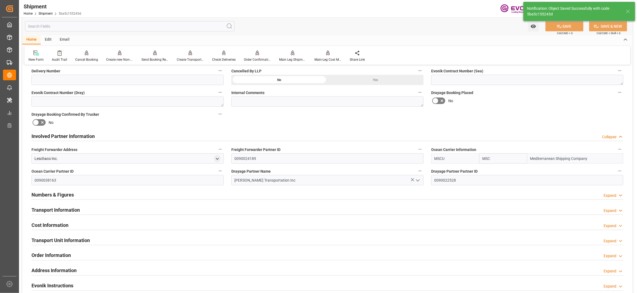
click at [146, 212] on div "Transport Information Expand" at bounding box center [327, 210] width 592 height 10
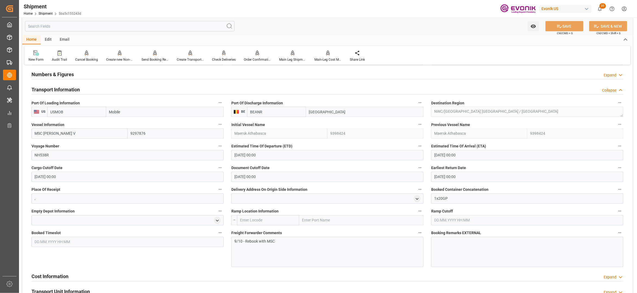
scroll to position [482, 0]
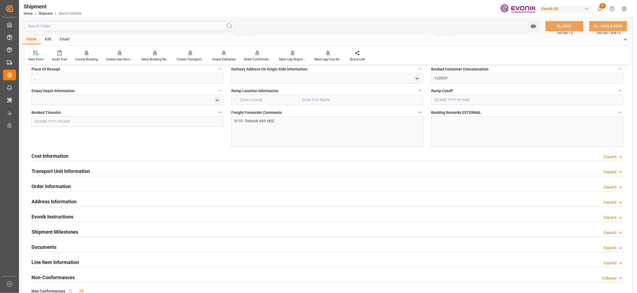
click at [234, 156] on div "Cost Information Expand" at bounding box center [327, 156] width 592 height 10
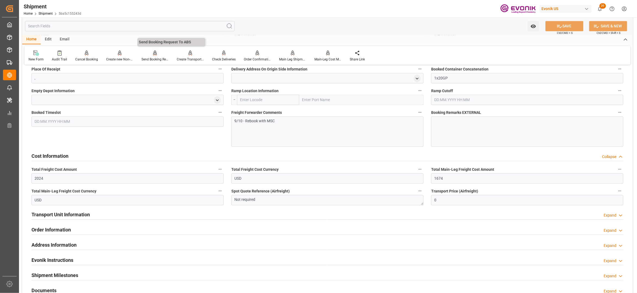
click at [154, 57] on div "Send Booking Request To ABS" at bounding box center [154, 56] width 35 height 12
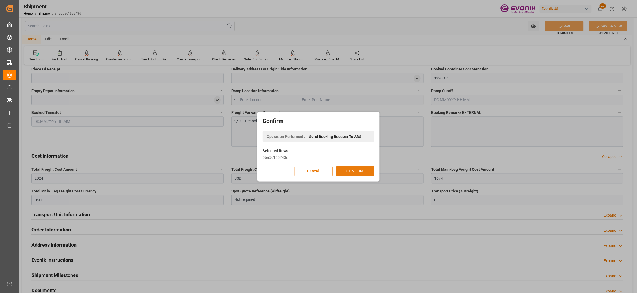
click at [361, 170] on button "CONFIRM" at bounding box center [355, 171] width 38 height 10
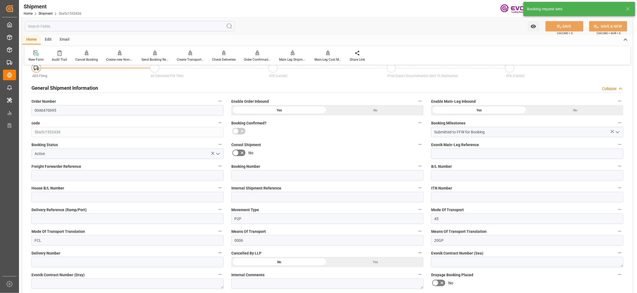
scroll to position [448, 0]
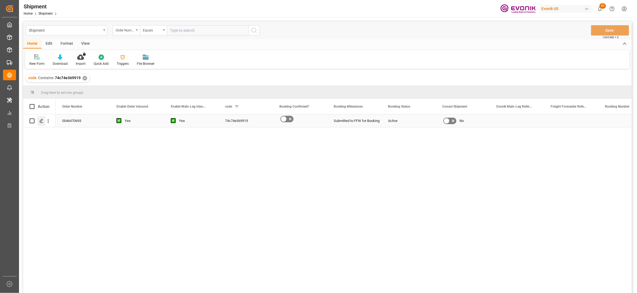
click at [40, 119] on icon "Press SPACE to select this row." at bounding box center [41, 121] width 4 height 4
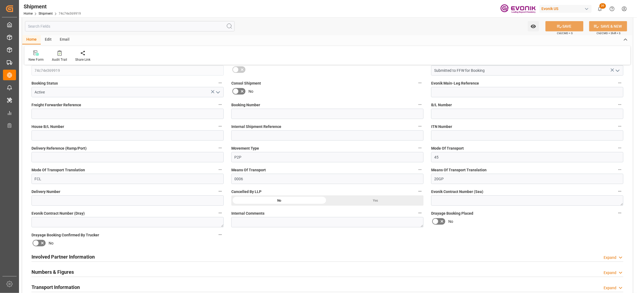
scroll to position [241, 0]
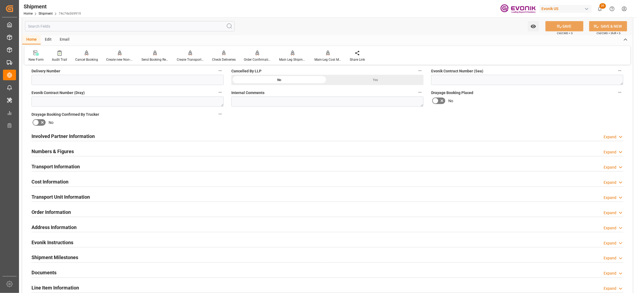
click at [318, 136] on div "Involved Partner Information Expand" at bounding box center [327, 136] width 592 height 10
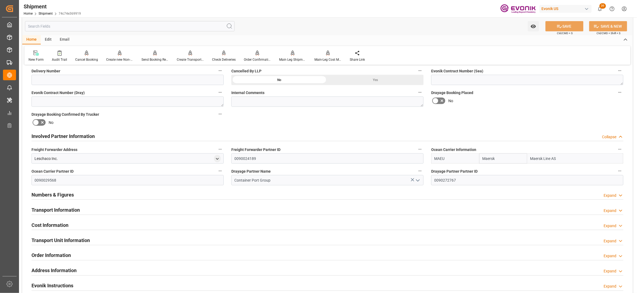
click at [504, 157] on input "Maersk" at bounding box center [503, 159] width 48 height 10
drag, startPoint x: 497, startPoint y: 157, endPoint x: 470, endPoint y: 156, distance: 26.9
click at [470, 156] on div "MAEU Maersk Maersk Line AS" at bounding box center [527, 159] width 192 height 10
type input "ท"
type input "msc"
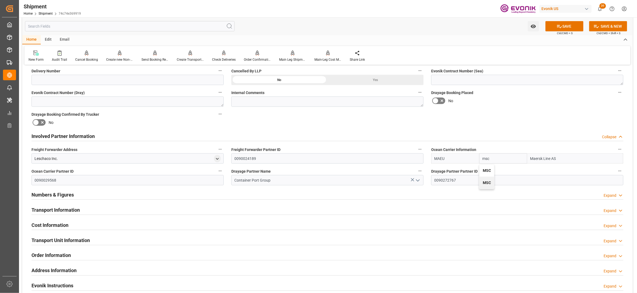
click at [489, 170] on b "MSC" at bounding box center [487, 171] width 8 height 4
type input "MSCU"
type input "MSC"
type input "Mediterranean Shipping Company"
type input "MSC"
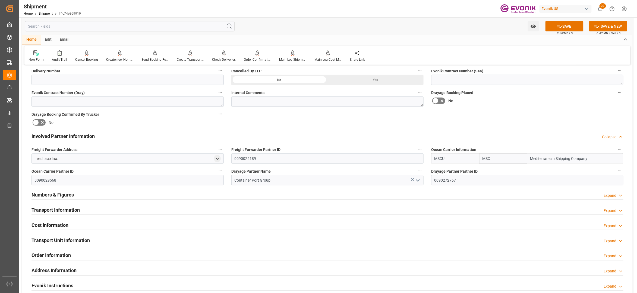
click at [497, 123] on div "Booking Confirmation Milestone Bar Collapse Submitted to FFW for Booking (Pendi…" at bounding box center [327, 130] width 610 height 605
click at [276, 179] on input "Container Port Group" at bounding box center [327, 180] width 192 height 10
drag, startPoint x: 247, startPoint y: 178, endPoint x: 217, endPoint y: 181, distance: 30.5
click at [217, 181] on div "Booking Confirmation Milestone Bar Collapse Submitted to FFW for Booking (Pendi…" at bounding box center [327, 130] width 610 height 605
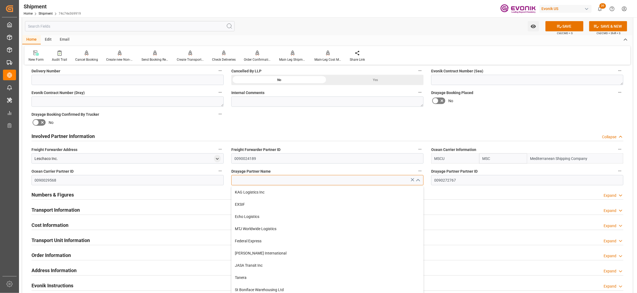
type input "Container Port Group"
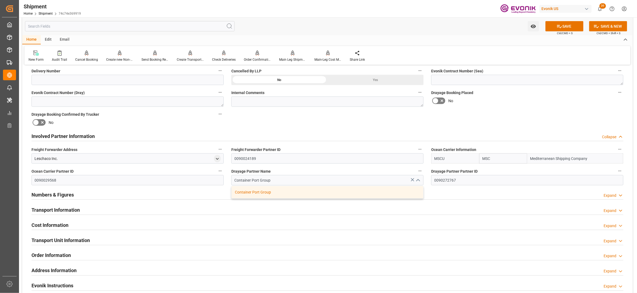
click at [400, 131] on div "Involved Partner Information Collapse" at bounding box center [327, 136] width 592 height 10
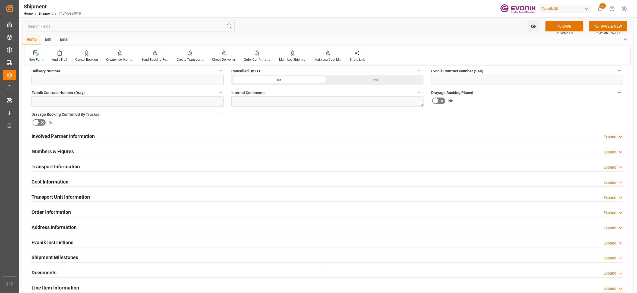
click at [335, 137] on div "Involved Partner Information Expand" at bounding box center [327, 136] width 592 height 10
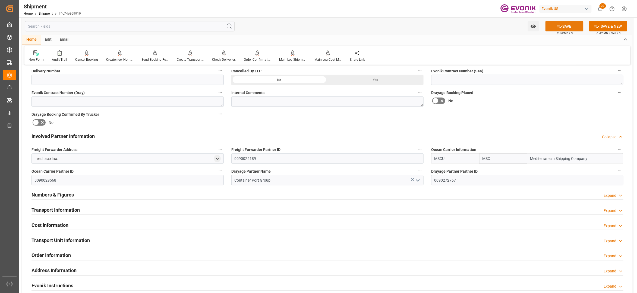
click at [563, 27] on button "SAVE" at bounding box center [564, 26] width 38 height 10
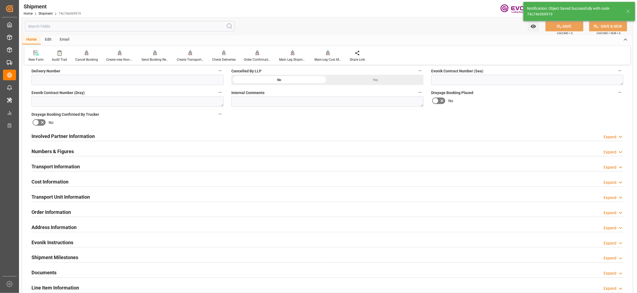
click at [234, 135] on div "Involved Partner Information Expand" at bounding box center [327, 136] width 592 height 10
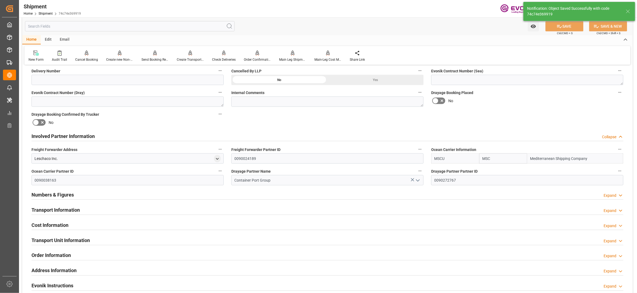
click at [237, 212] on div "Transport Information Expand" at bounding box center [327, 210] width 592 height 10
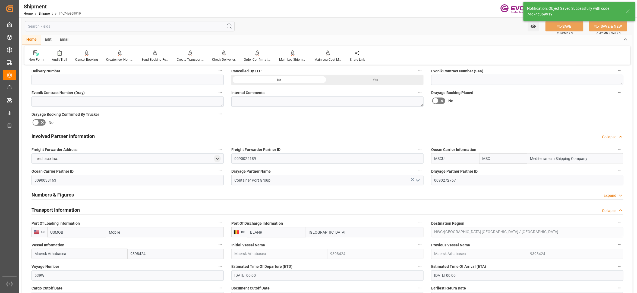
scroll to position [362, 0]
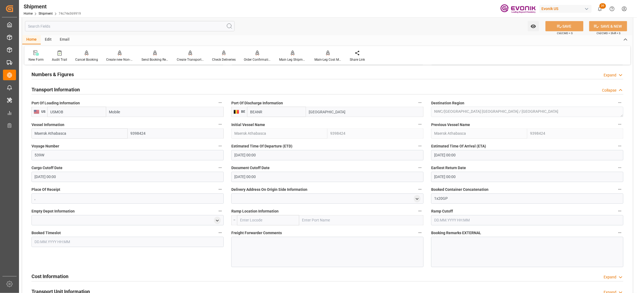
click at [78, 134] on input "Maersk Athabasca" at bounding box center [79, 134] width 96 height 10
drag, startPoint x: 80, startPoint y: 135, endPoint x: 34, endPoint y: 133, distance: 45.9
click at [34, 133] on input "Maersk Athabasca" at bounding box center [79, 134] width 96 height 10
paste input "MSC BHAVYA V/NH538R"
click at [69, 133] on input "MSC BHAVYA V/NH538R" at bounding box center [79, 134] width 96 height 10
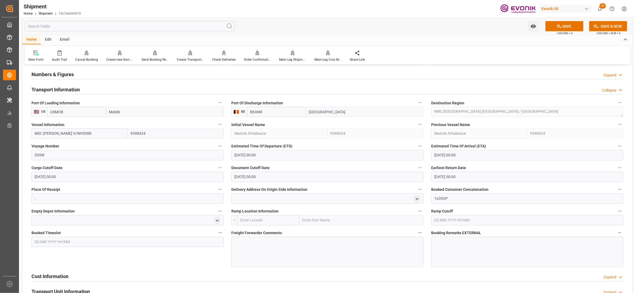
click at [69, 133] on input "MSC BHAVYA V/NH538R" at bounding box center [79, 134] width 96 height 10
type input "MSC BHAVYA V"
click at [69, 144] on span "MSC BHAVYA V - 9297876" at bounding box center [64, 146] width 58 height 4
type input "9297876"
type input "MSC BHAVYA V"
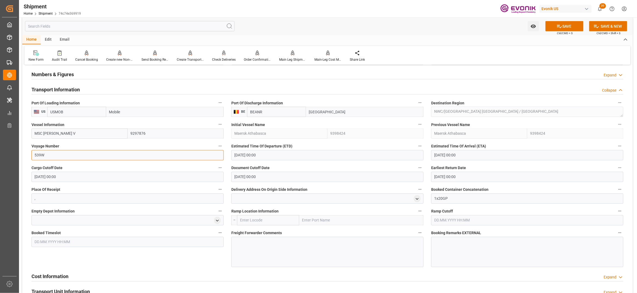
click at [59, 155] on input "539W" at bounding box center [127, 155] width 192 height 10
drag, startPoint x: 58, startPoint y: 155, endPoint x: 34, endPoint y: 150, distance: 24.3
click at [34, 150] on input "539W" at bounding box center [127, 155] width 192 height 10
paste input "NH538R"
type input "NH538R"
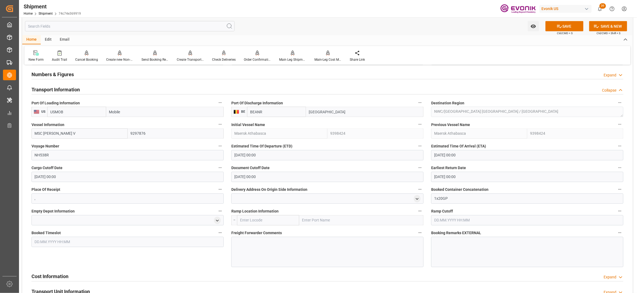
click at [282, 157] on input "[DATE] 00:00" at bounding box center [327, 155] width 192 height 10
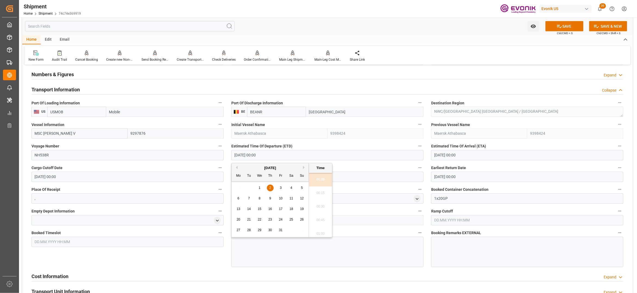
click at [305, 167] on button "Next Month" at bounding box center [304, 167] width 3 height 3
click at [259, 230] on span "26" at bounding box center [260, 231] width 4 height 4
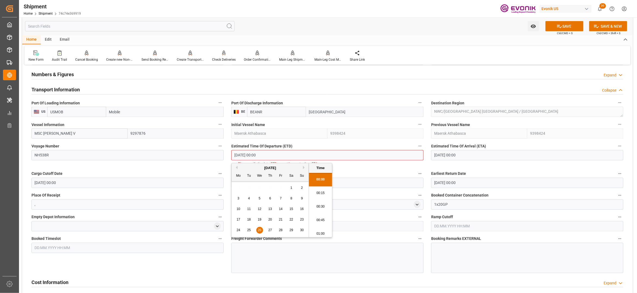
click at [452, 154] on input "[DATE] 00:00" at bounding box center [527, 155] width 192 height 10
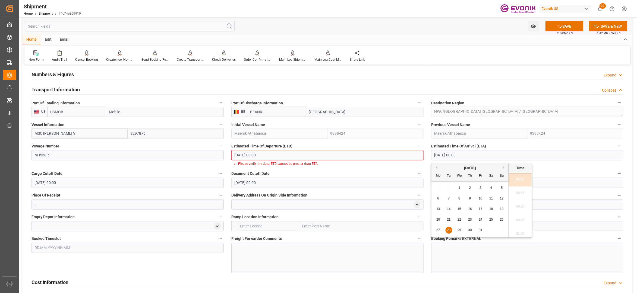
click at [279, 154] on input "26.11.2025 00:00" at bounding box center [327, 155] width 192 height 10
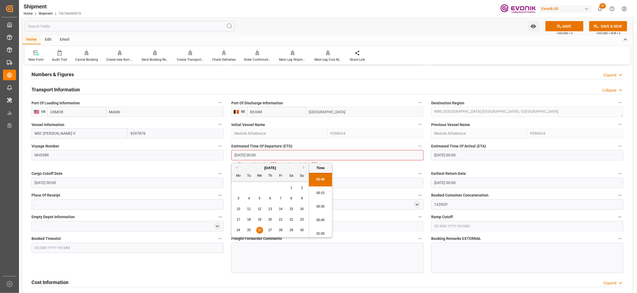
click at [237, 167] on button "Previous Month" at bounding box center [235, 167] width 3 height 3
click at [280, 220] on span "26" at bounding box center [281, 220] width 4 height 4
type input "[DATE] 00:00"
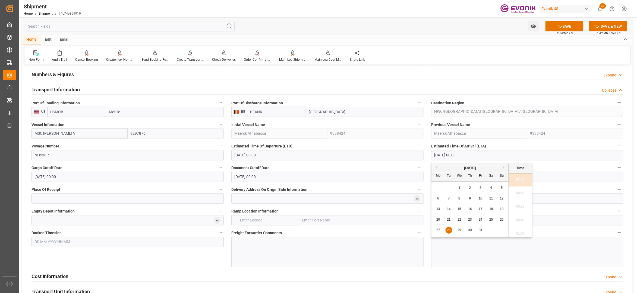
click at [465, 152] on input "[DATE] 00:00" at bounding box center [527, 155] width 192 height 10
click at [491, 198] on span "11" at bounding box center [491, 199] width 4 height 4
type input "[DATE] 00:00"
click at [164, 180] on input "[DATE] 00:00" at bounding box center [127, 177] width 192 height 10
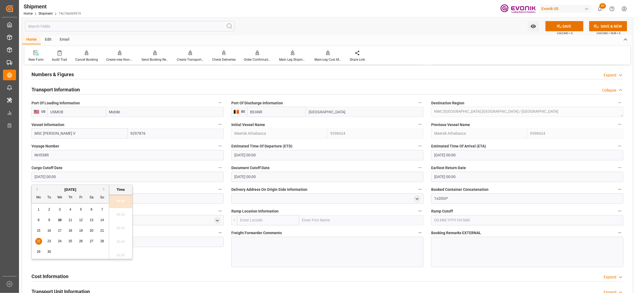
click at [181, 258] on div "Booked Timeslot" at bounding box center [128, 249] width 200 height 42
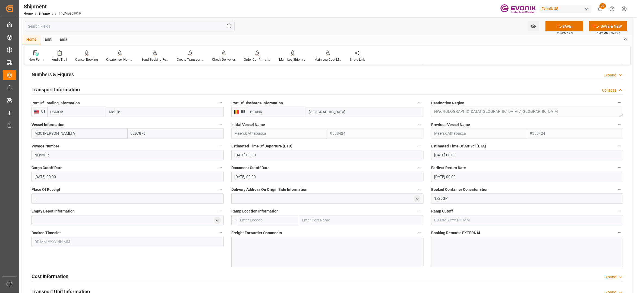
click at [282, 254] on div at bounding box center [327, 252] width 192 height 30
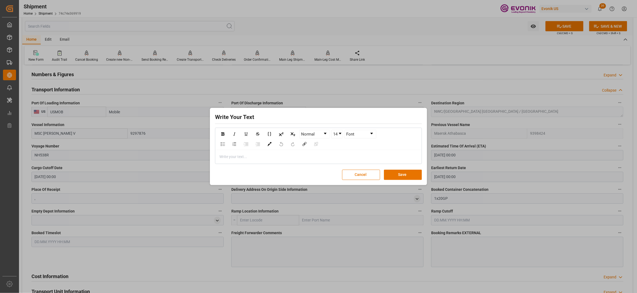
click at [253, 157] on div "rdw-editor" at bounding box center [319, 157] width 198 height 6
click at [275, 154] on div "9/10 -Rebook with MSC" at bounding box center [319, 157] width 198 height 6
click at [230, 157] on span "9/10 -Rebook with MSC" at bounding box center [240, 157] width 40 height 4
click at [271, 158] on div "9/10 - Rebook with MSC" at bounding box center [319, 157] width 198 height 6
click at [394, 173] on button "Save" at bounding box center [403, 175] width 38 height 10
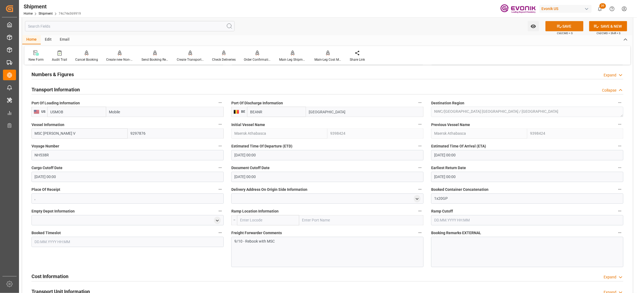
click at [570, 27] on button "SAVE" at bounding box center [564, 26] width 38 height 10
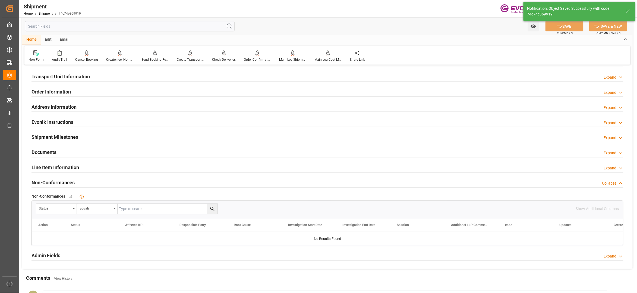
scroll to position [241, 0]
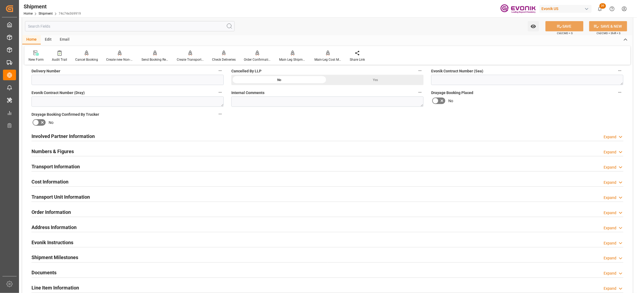
click at [103, 181] on div "Cost Information Expand" at bounding box center [327, 181] width 592 height 10
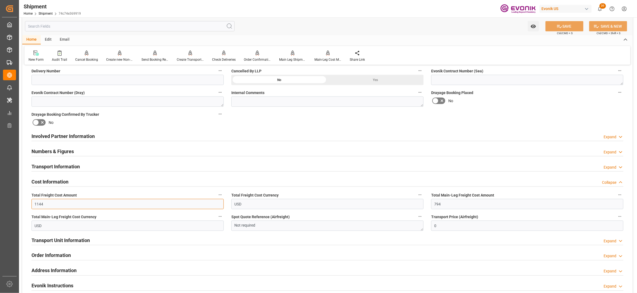
click at [79, 203] on input "1144" at bounding box center [127, 204] width 192 height 10
drag, startPoint x: 46, startPoint y: 203, endPoint x: 33, endPoint y: 201, distance: 13.3
click at [33, 201] on input "1144" at bounding box center [127, 204] width 192 height 10
paste input "1674"
type input "1674"
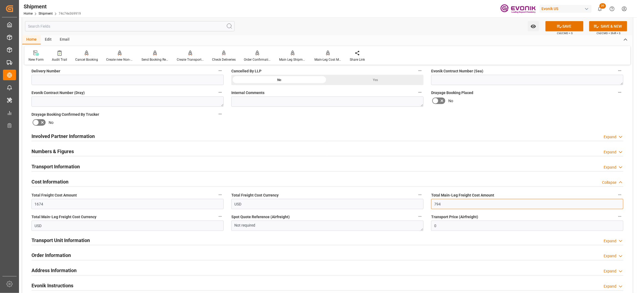
click at [449, 206] on input "794" at bounding box center [527, 204] width 192 height 10
drag, startPoint x: 450, startPoint y: 204, endPoint x: 426, endPoint y: 204, distance: 23.6
click at [426, 204] on div "Booking Confirmation Milestone Bar Collapse Submitted to FFW for Booking (Pendi…" at bounding box center [327, 130] width 610 height 605
paste input "1674"
type input "1674"
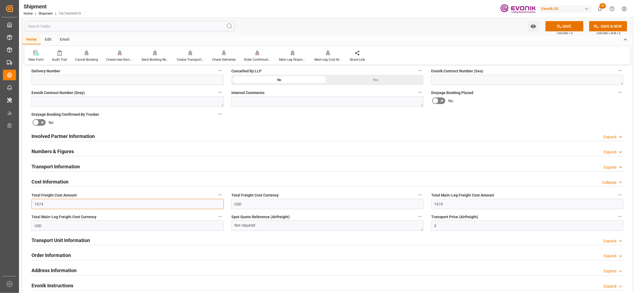
click at [53, 202] on input "1674" at bounding box center [127, 204] width 192 height 10
type input "1"
type input "0"
type input "2024"
click at [447, 205] on input "1674" at bounding box center [527, 204] width 192 height 10
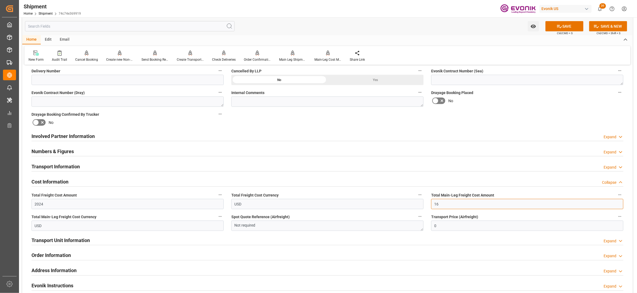
type input "1"
type input "0"
click at [442, 206] on input "text" at bounding box center [527, 204] width 192 height 10
type input "1674"
click at [503, 117] on div "Booking Confirmation Milestone Bar Collapse Submitted to FFW for Booking (Pendi…" at bounding box center [327, 130] width 610 height 605
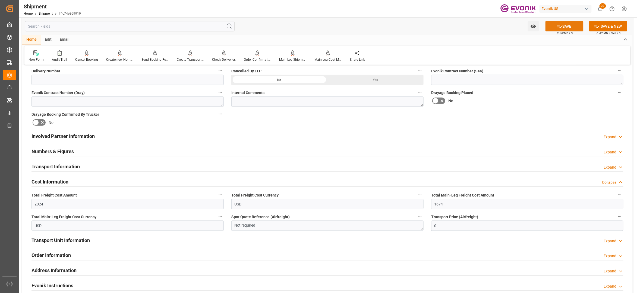
click at [560, 24] on icon at bounding box center [560, 27] width 6 height 6
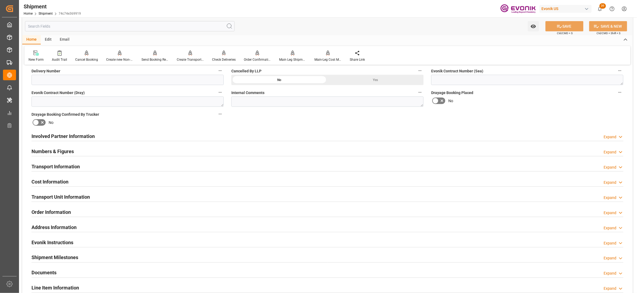
click at [257, 136] on div "Involved Partner Information Expand" at bounding box center [327, 136] width 592 height 10
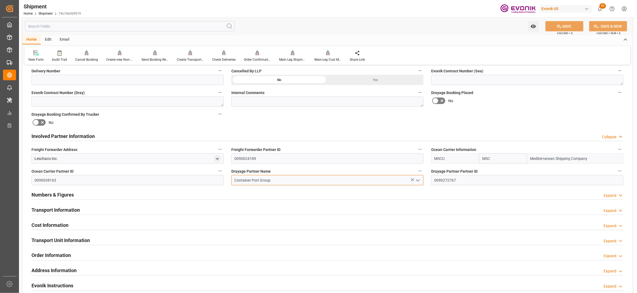
drag, startPoint x: 277, startPoint y: 181, endPoint x: 287, endPoint y: 180, distance: 9.5
click at [277, 181] on input "Container Port Group" at bounding box center [327, 180] width 192 height 10
drag, startPoint x: 281, startPoint y: 181, endPoint x: 219, endPoint y: 183, distance: 61.9
click at [219, 183] on div "Booking Confirmation Milestone Bar Collapse Submitted to FFW for Booking (Pendi…" at bounding box center [327, 130] width 610 height 605
paste input "Wright Transportation"
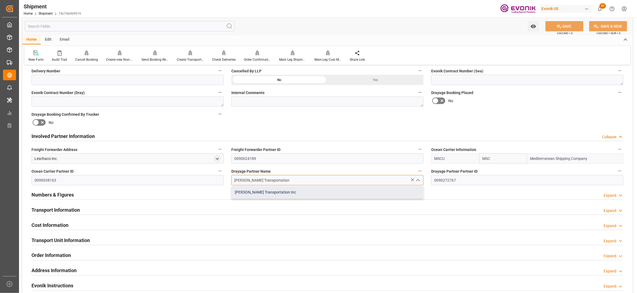
click at [288, 196] on div "Wright Transportation Inc" at bounding box center [328, 193] width 192 height 12
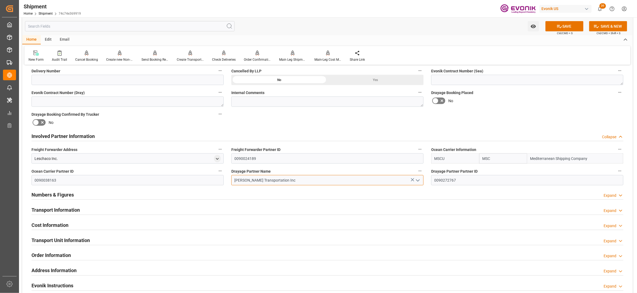
type input "Wright Transportation Inc"
click at [507, 105] on div "No" at bounding box center [527, 101] width 192 height 9
click at [566, 24] on button "SAVE" at bounding box center [564, 26] width 38 height 10
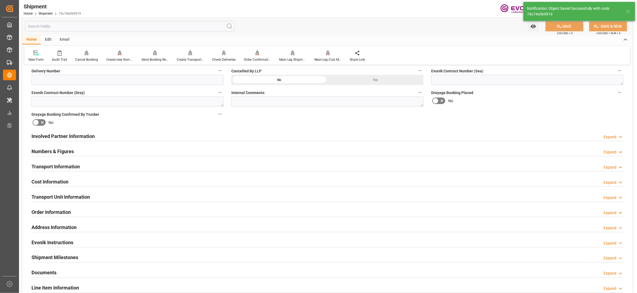
type input "0090022528"
click at [244, 135] on div "Involved Partner Information Expand" at bounding box center [327, 136] width 592 height 10
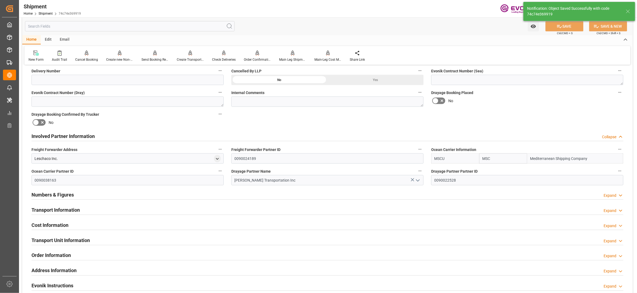
click at [229, 211] on div "Transport Information Expand" at bounding box center [327, 210] width 592 height 10
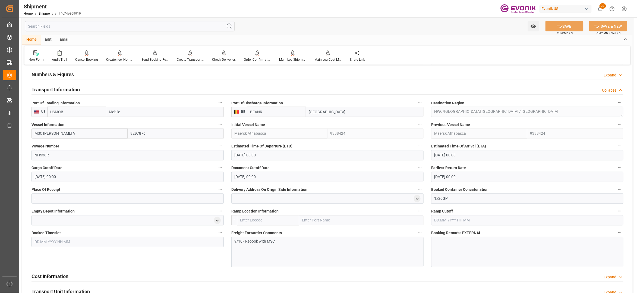
scroll to position [482, 0]
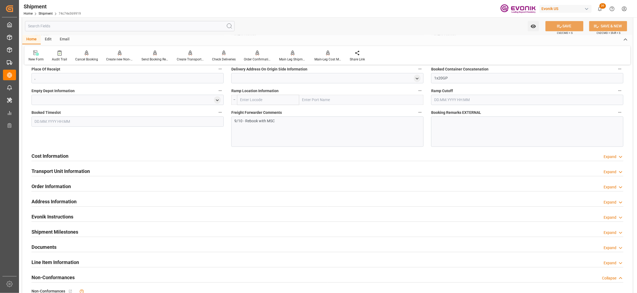
click at [175, 159] on div "Cost Information Expand" at bounding box center [327, 156] width 592 height 10
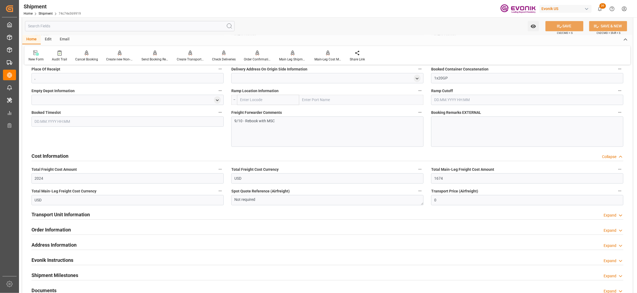
click at [140, 156] on div "Cost Information Collapse" at bounding box center [327, 156] width 592 height 10
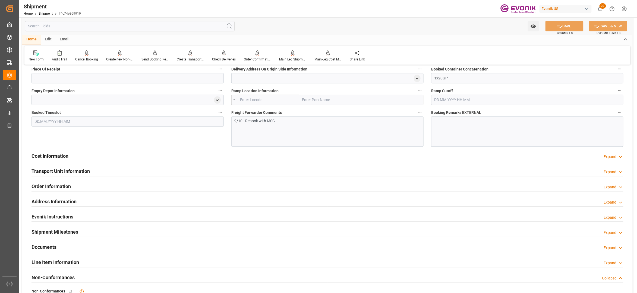
drag, startPoint x: 139, startPoint y: 173, endPoint x: 137, endPoint y: 176, distance: 3.9
click at [140, 173] on div "Transport Unit Information Expand" at bounding box center [327, 171] width 592 height 10
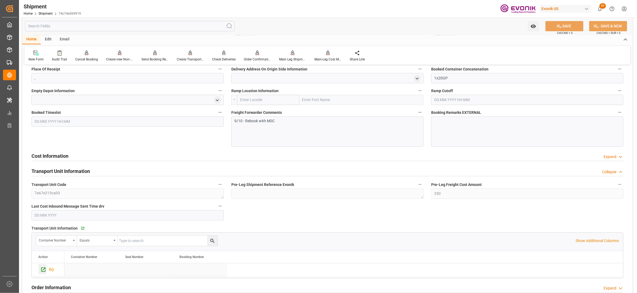
click at [44, 270] on icon "Press SPACE to select this row." at bounding box center [43, 270] width 6 height 6
click at [153, 55] on icon at bounding box center [155, 52] width 4 height 5
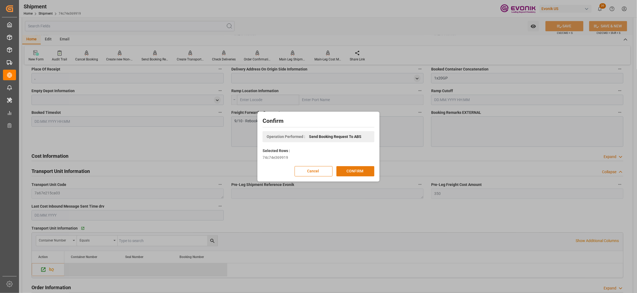
click at [357, 175] on button "CONFIRM" at bounding box center [355, 171] width 38 height 10
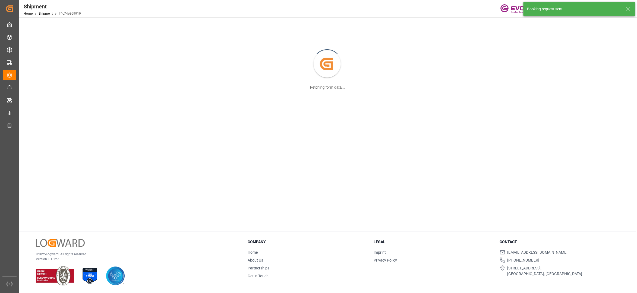
scroll to position [59, 0]
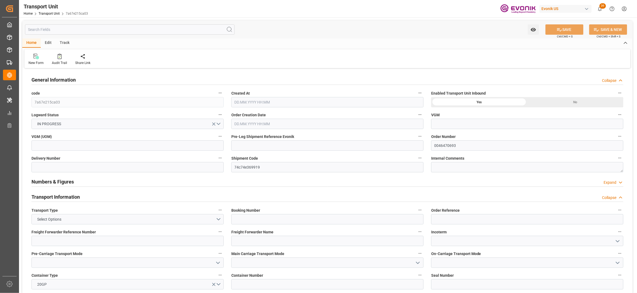
type input "MSC"
type input "Mediterranean Shipping Company"
type input "USMOB"
type input "BEANR"
type input "11888"
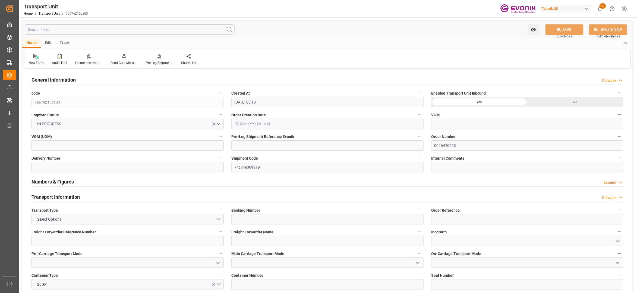
type input "[DATE] 03:10"
type input "[DATE]"
type input "[DATE] 00:00"
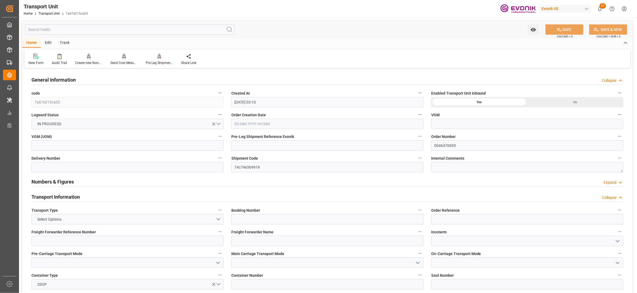
type input "[DATE] 00:00"
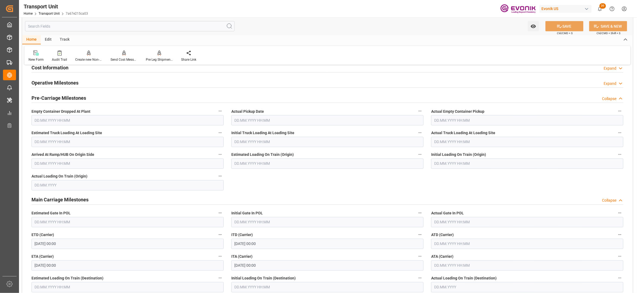
scroll to position [241, 0]
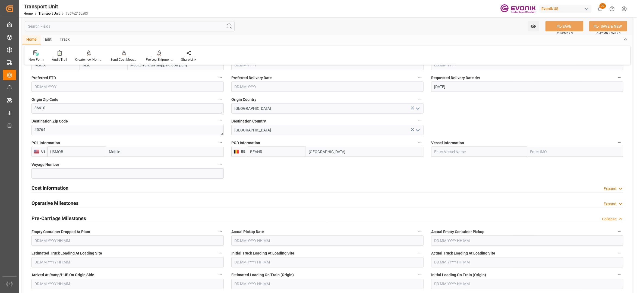
click at [164, 189] on div "Cost Information Expand" at bounding box center [327, 188] width 592 height 10
